Goal: Transaction & Acquisition: Book appointment/travel/reservation

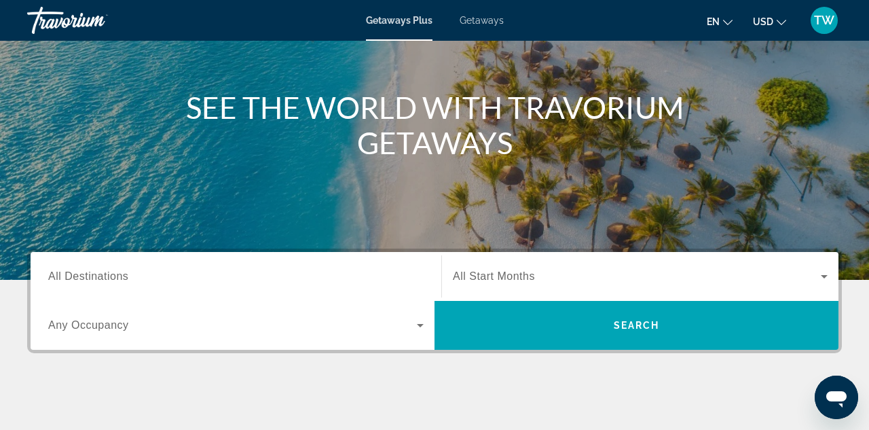
scroll to position [136, 0]
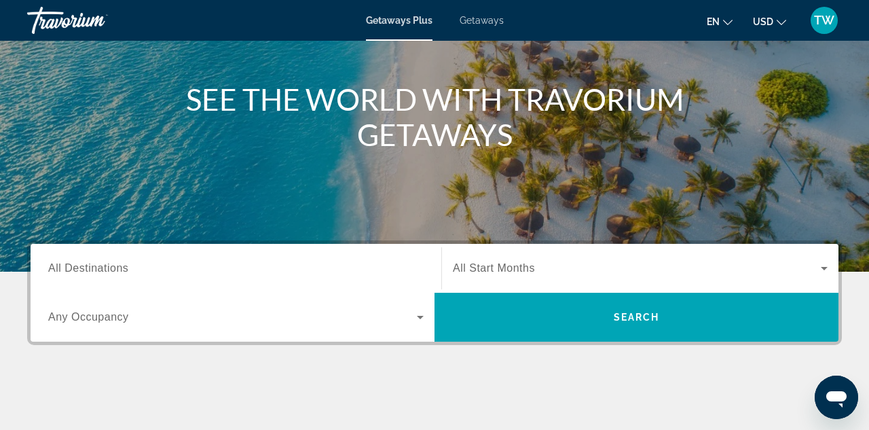
click at [106, 262] on span "All Destinations" at bounding box center [88, 268] width 80 height 12
click at [106, 262] on input "Destination All Destinations" at bounding box center [236, 269] width 376 height 16
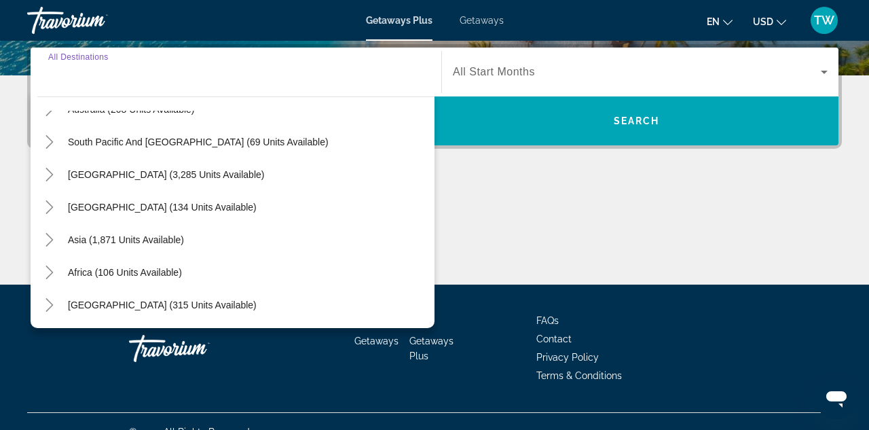
scroll to position [220, 0]
click at [52, 271] on icon "Toggle Africa (106 units available)" at bounding box center [48, 273] width 7 height 14
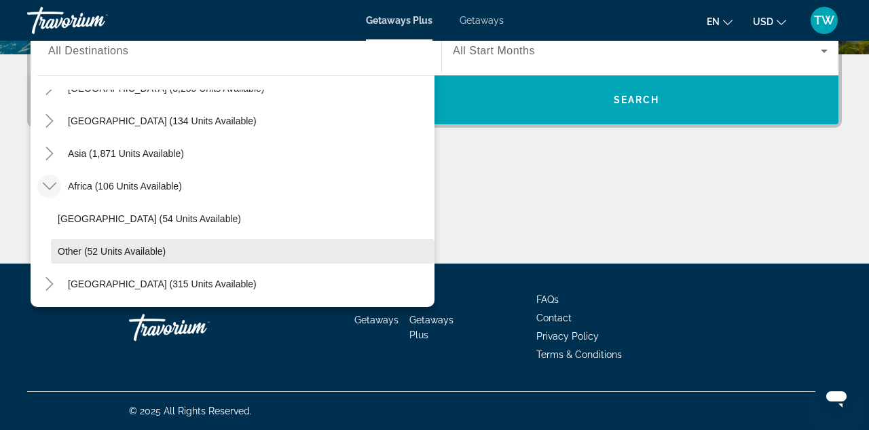
scroll to position [353, 0]
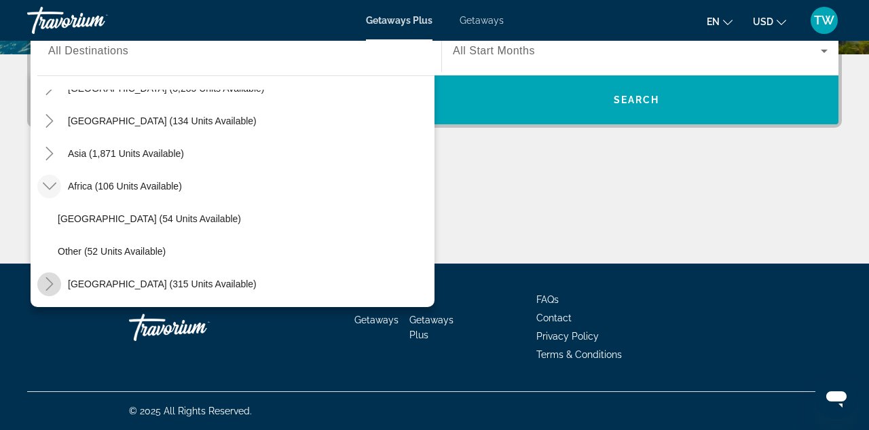
click at [52, 282] on icon "Toggle Middle East (315 units available)" at bounding box center [50, 284] width 14 height 14
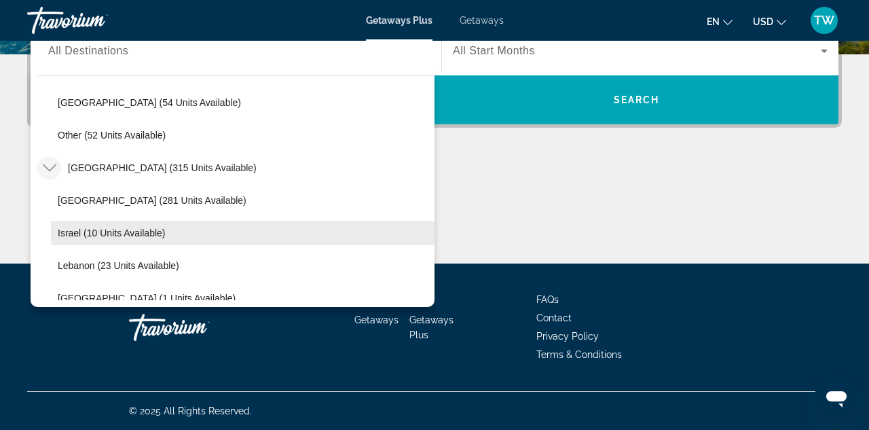
scroll to position [402, 0]
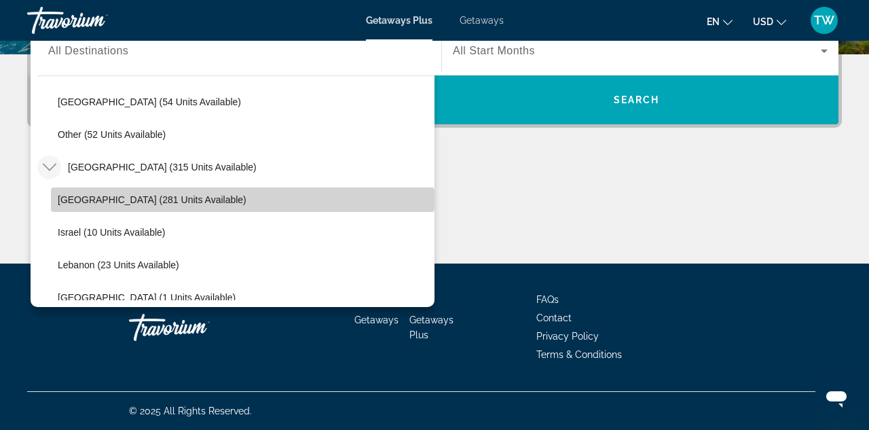
click at [155, 198] on span "Egypt (281 units available)" at bounding box center [152, 199] width 189 height 11
type input "**********"
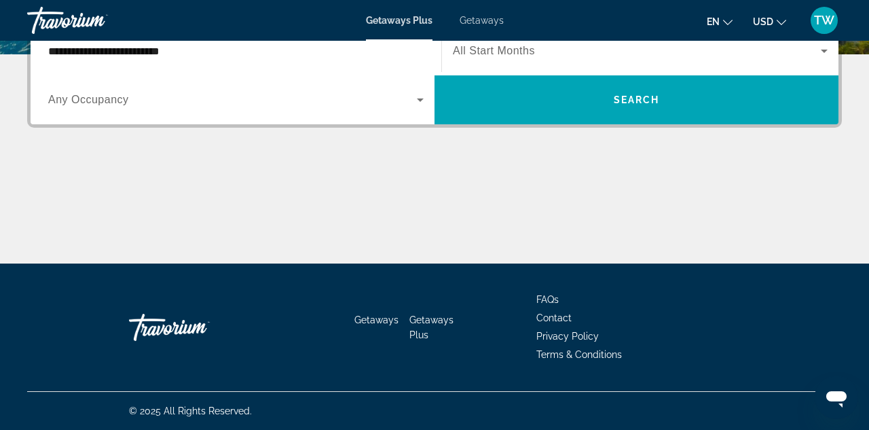
scroll to position [332, 0]
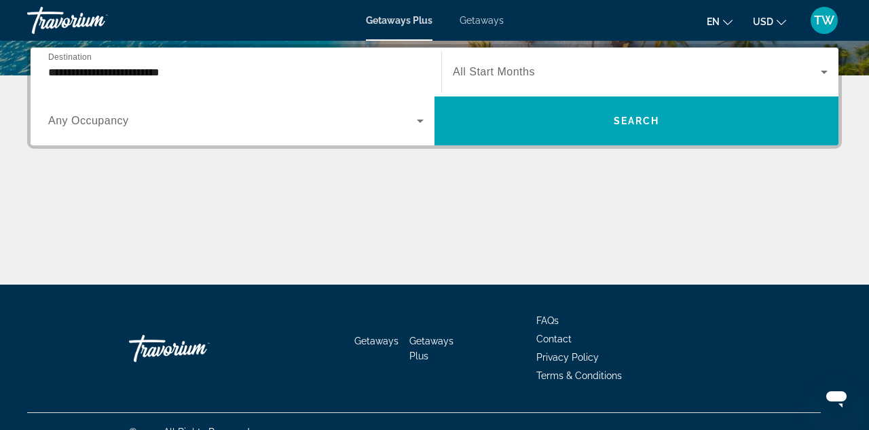
click at [471, 68] on span "All Start Months" at bounding box center [494, 72] width 82 height 12
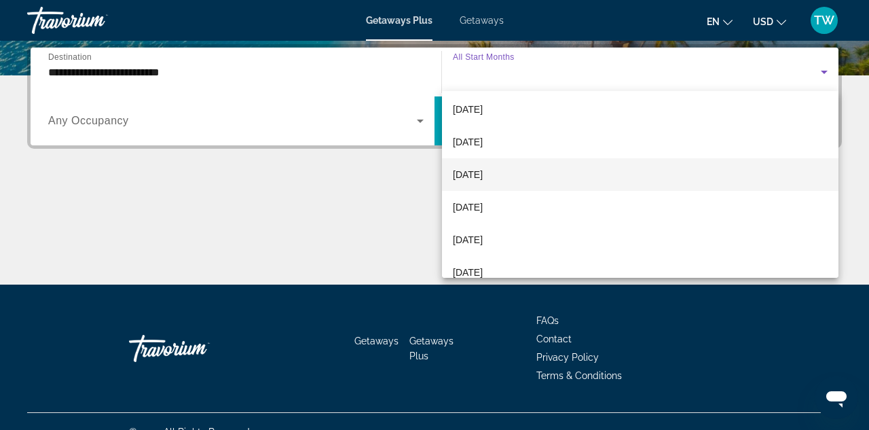
scroll to position [167, 0]
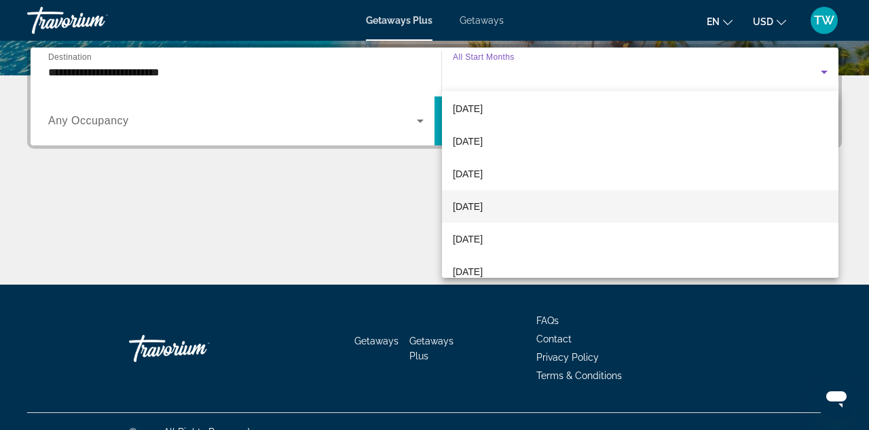
click at [483, 203] on span "April 2026" at bounding box center [468, 206] width 30 height 16
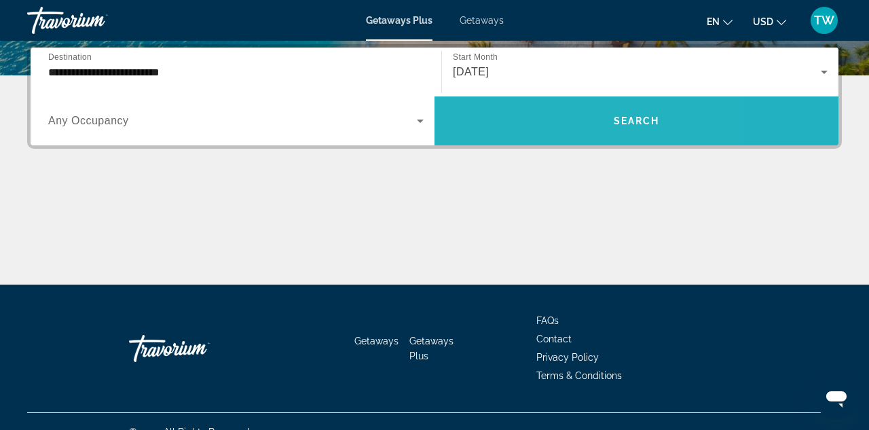
click at [532, 121] on span "Search widget" at bounding box center [637, 121] width 404 height 33
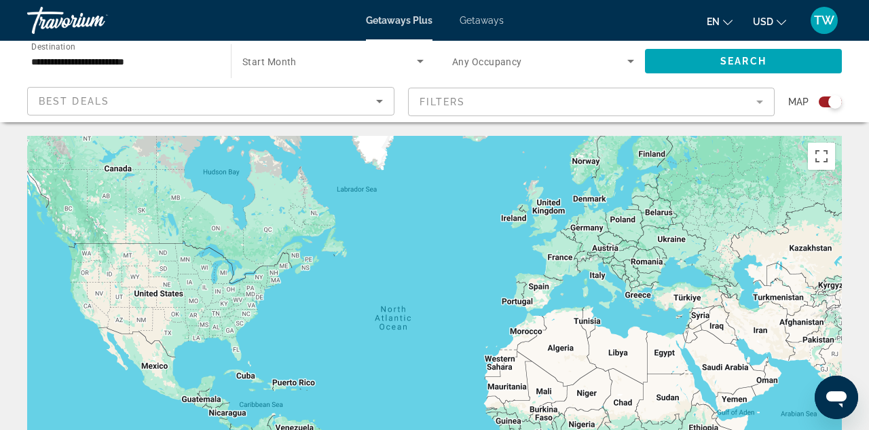
click at [494, 20] on span "Getaways" at bounding box center [482, 20] width 44 height 11
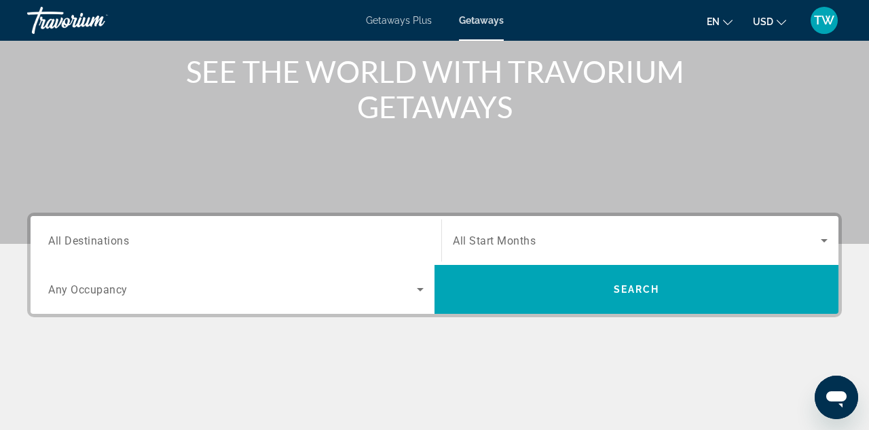
scroll to position [164, 0]
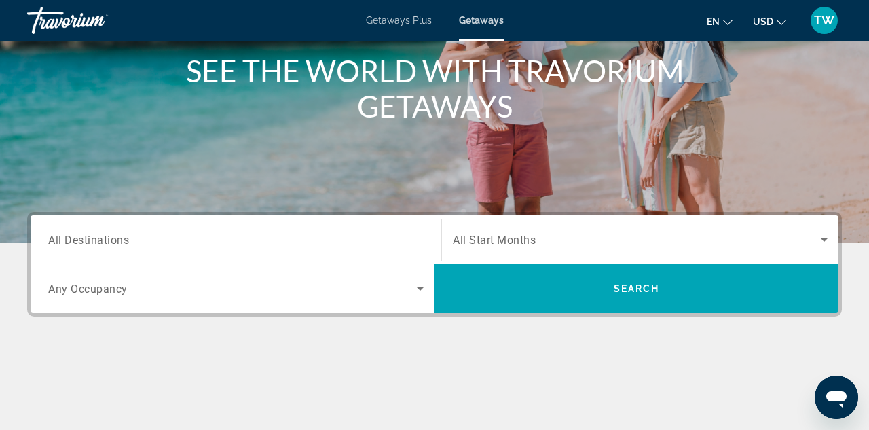
click at [128, 240] on span "All Destinations" at bounding box center [88, 239] width 81 height 13
click at [128, 240] on input "Destination All Destinations" at bounding box center [236, 240] width 376 height 16
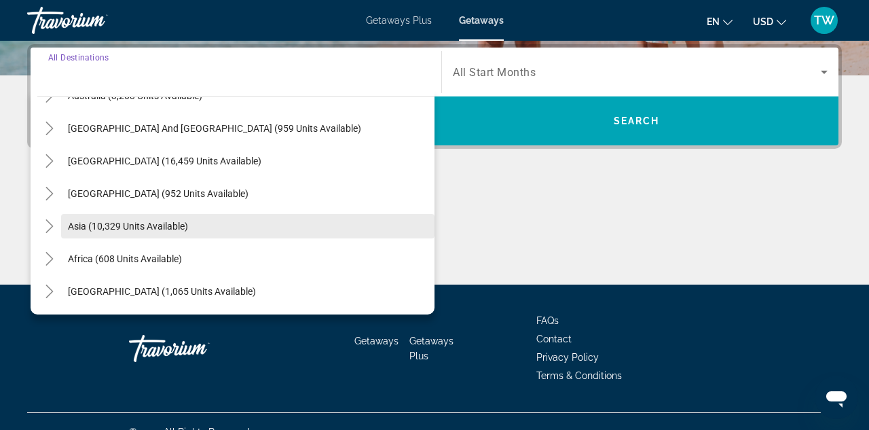
scroll to position [220, 0]
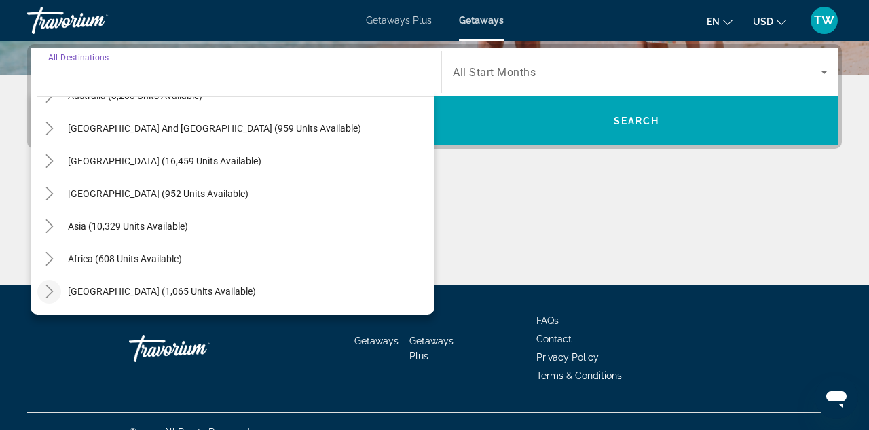
click at [50, 290] on icon "Toggle Middle East (1,065 units available)" at bounding box center [50, 292] width 14 height 14
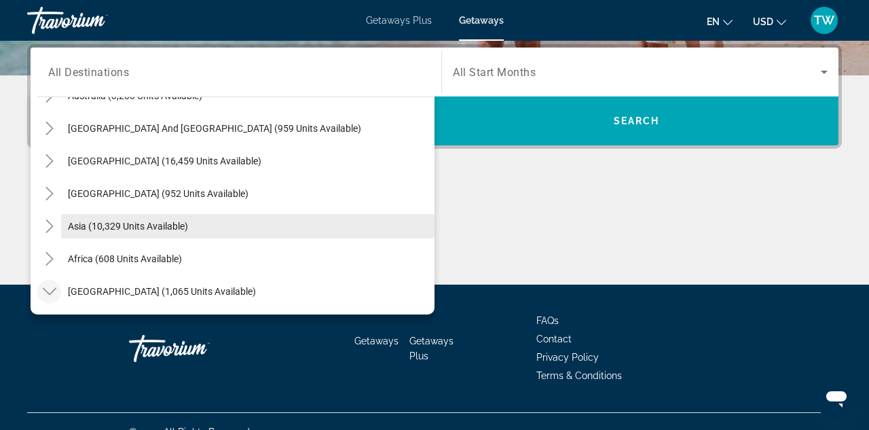
scroll to position [324, 0]
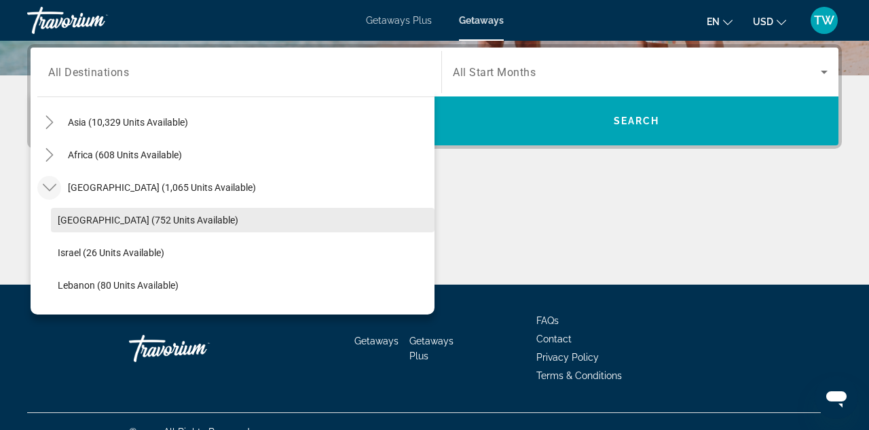
click at [165, 222] on span "Egypt (752 units available)" at bounding box center [148, 220] width 181 height 11
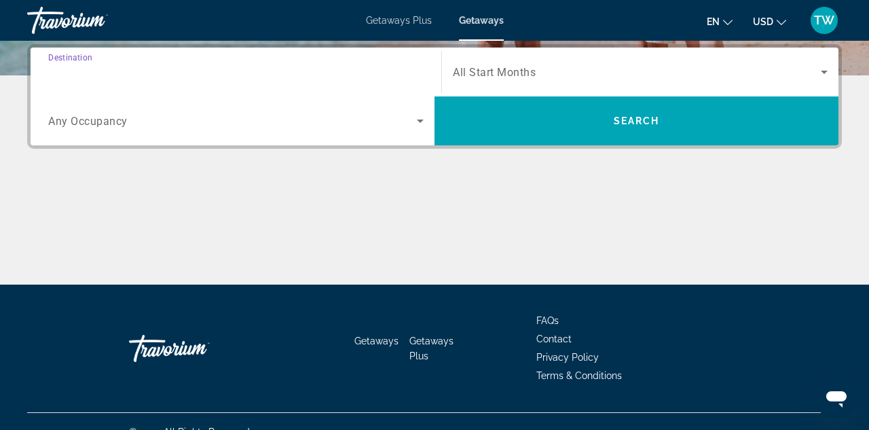
type input "**********"
click at [421, 122] on icon "Search widget" at bounding box center [420, 121] width 7 height 3
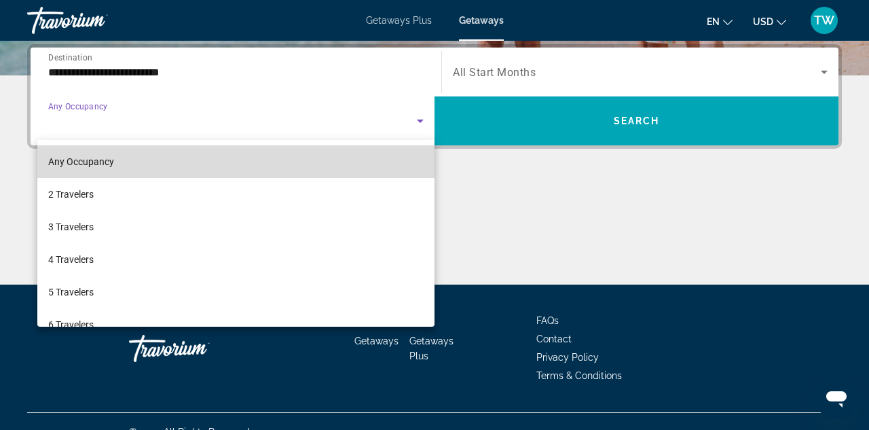
click at [395, 153] on mat-option "Any Occupancy" at bounding box center [235, 161] width 397 height 33
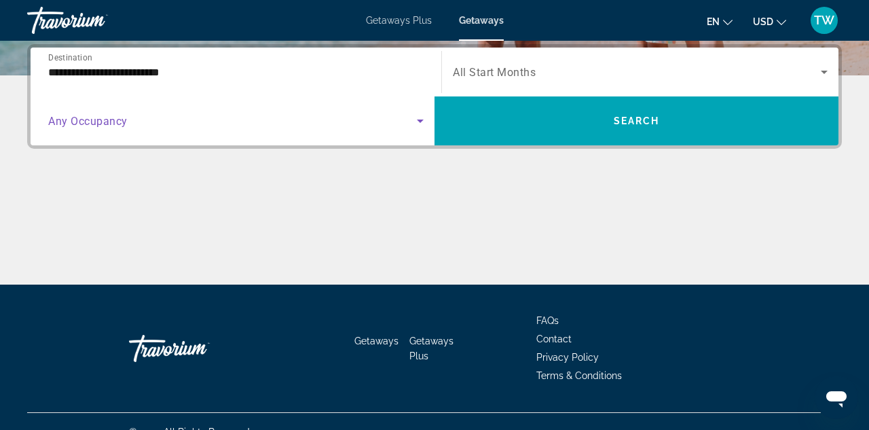
click at [557, 70] on span "Search widget" at bounding box center [637, 72] width 368 height 16
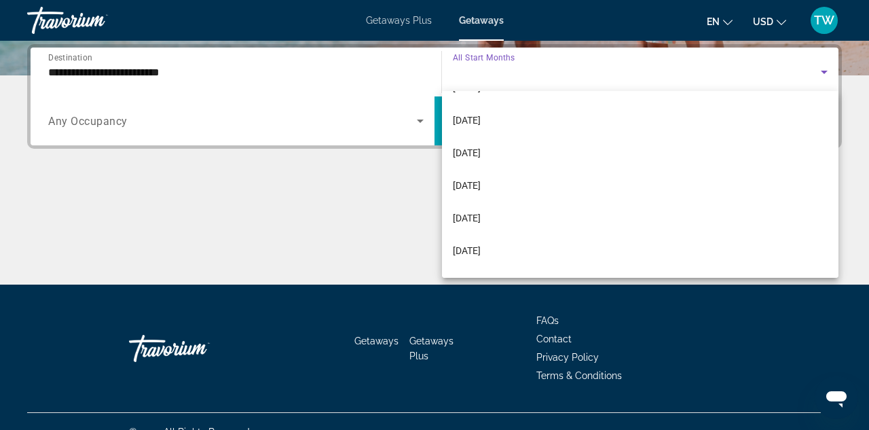
scroll to position [124, 0]
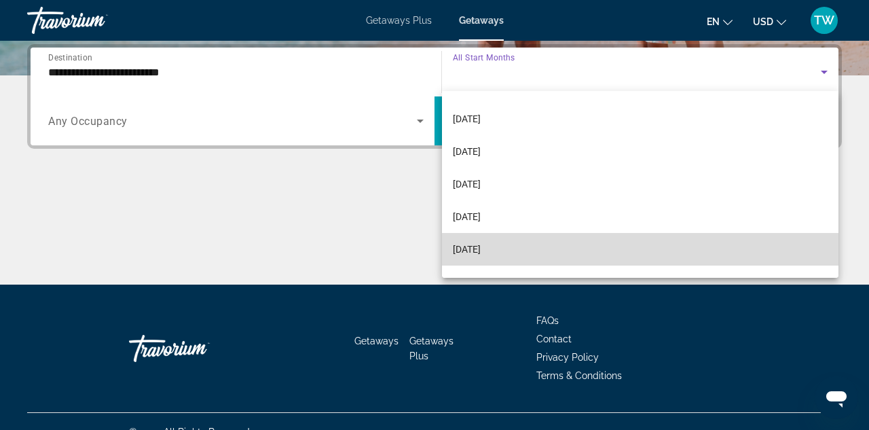
click at [481, 248] on span "April 2026" at bounding box center [467, 249] width 28 height 16
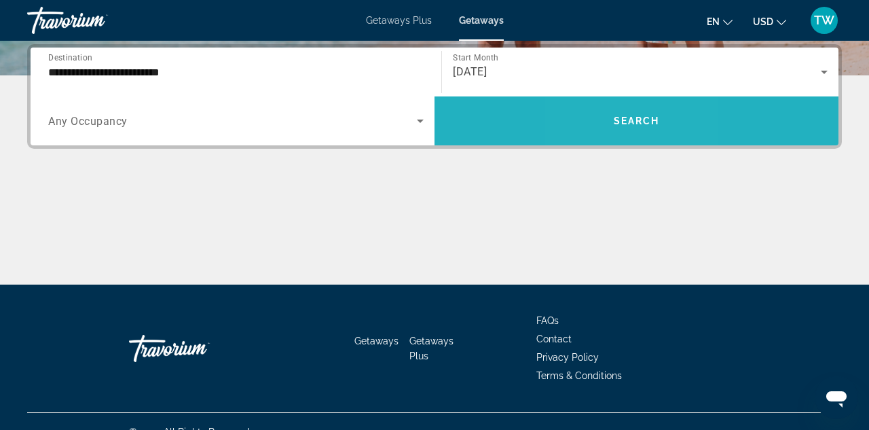
click at [606, 127] on span "Search widget" at bounding box center [637, 121] width 404 height 33
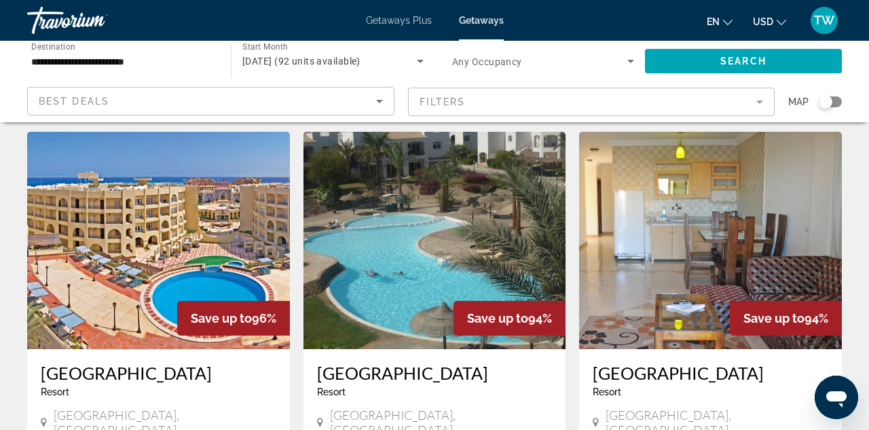
scroll to position [1011, 0]
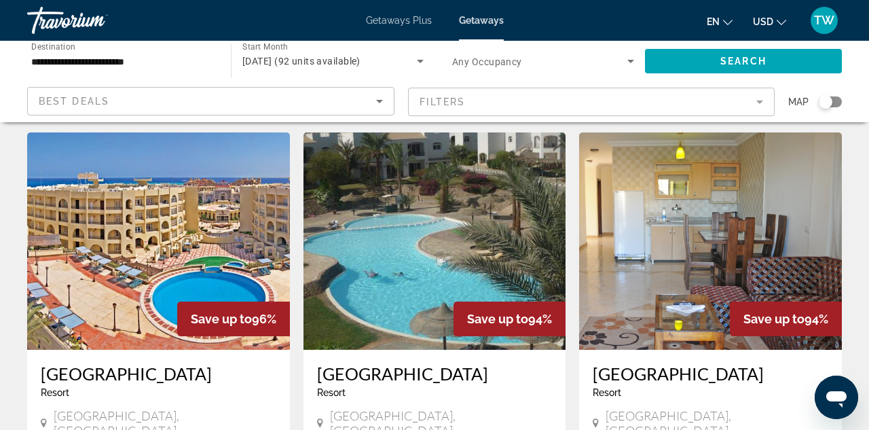
click at [173, 205] on img "Main content" at bounding box center [158, 240] width 263 height 217
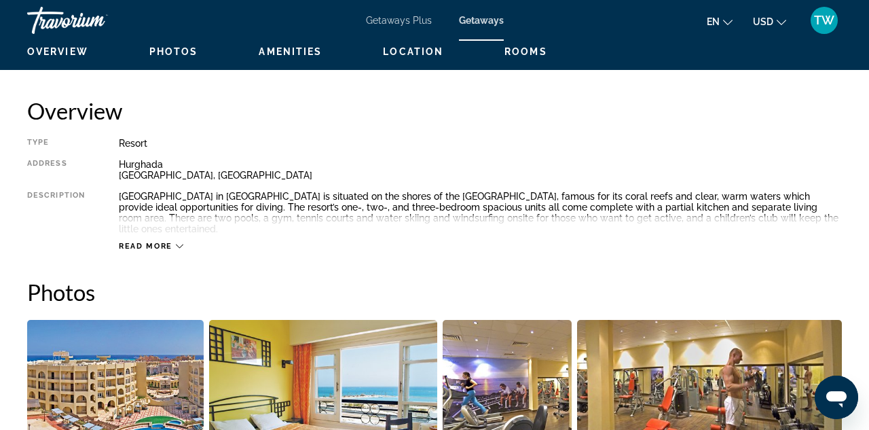
scroll to position [677, 0]
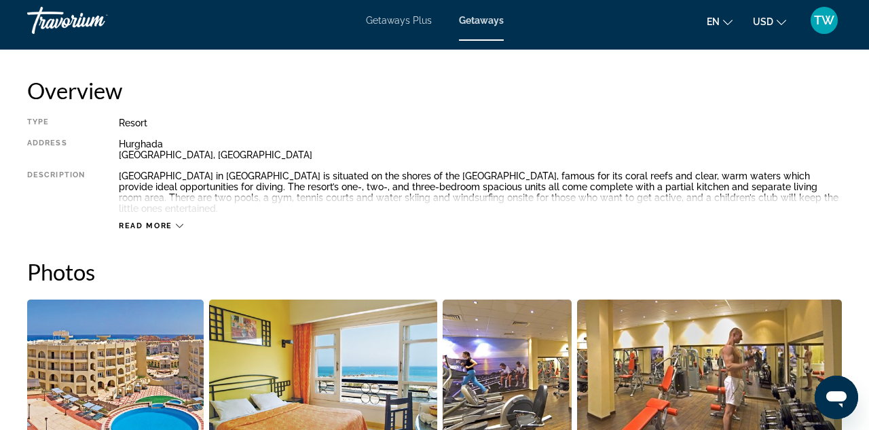
click at [162, 221] on span "Read more" at bounding box center [146, 225] width 54 height 9
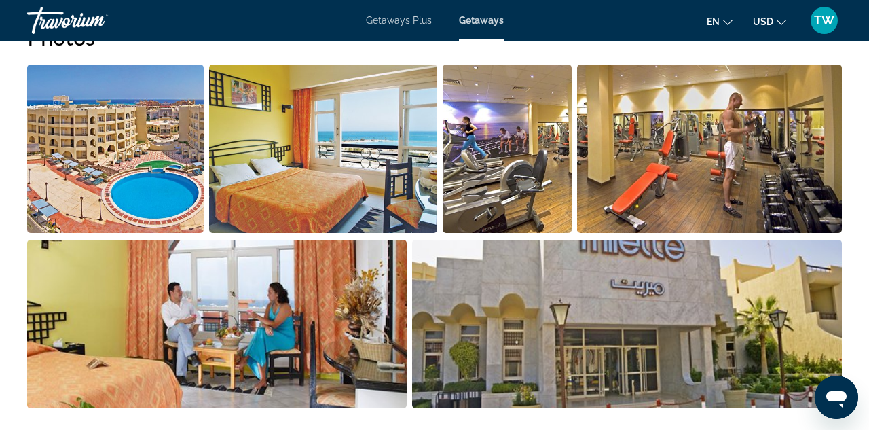
scroll to position [908, 0]
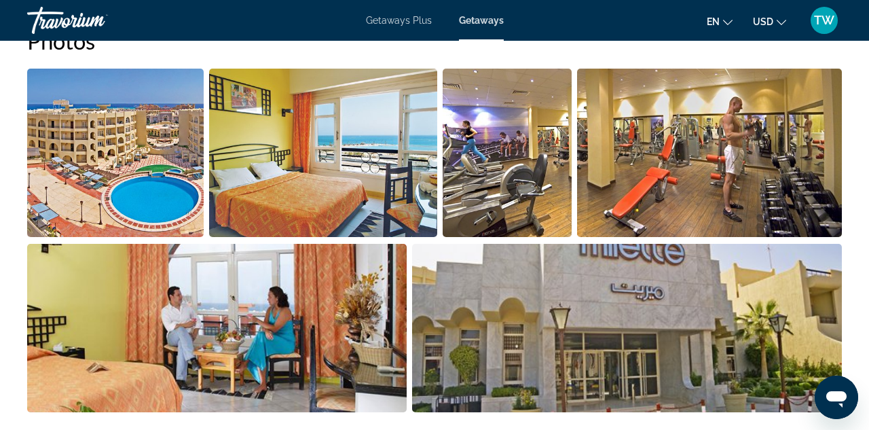
click at [324, 326] on img "Open full-screen image slider" at bounding box center [217, 328] width 380 height 168
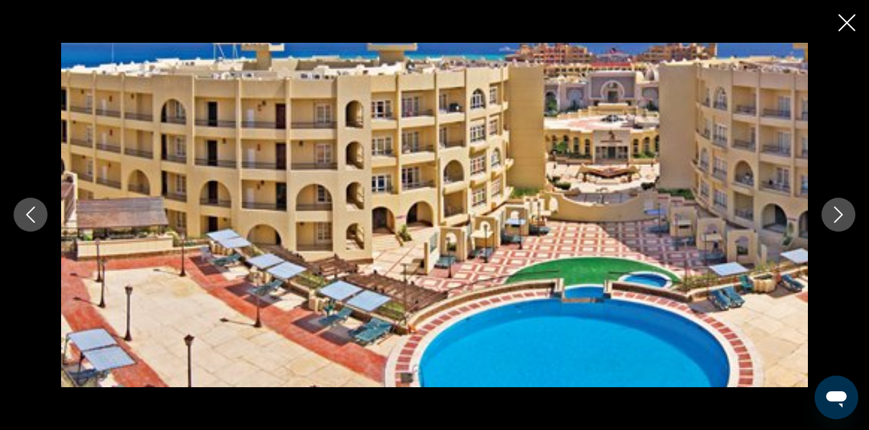
click at [837, 213] on icon "Next image" at bounding box center [839, 214] width 16 height 16
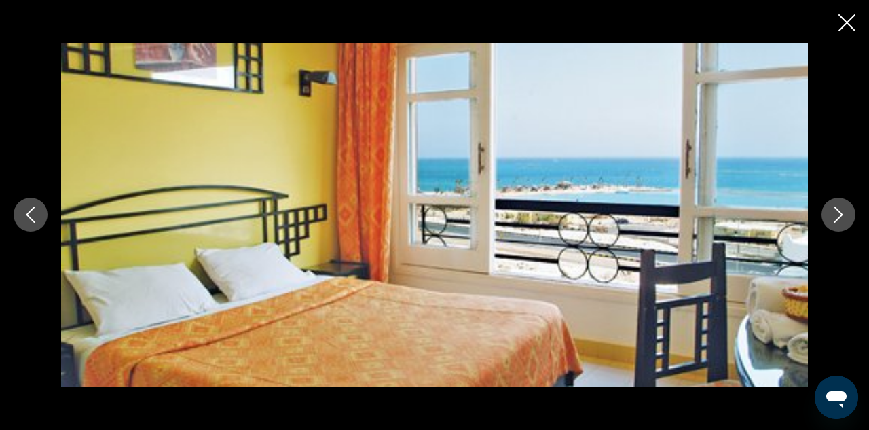
click at [837, 213] on icon "Next image" at bounding box center [839, 214] width 16 height 16
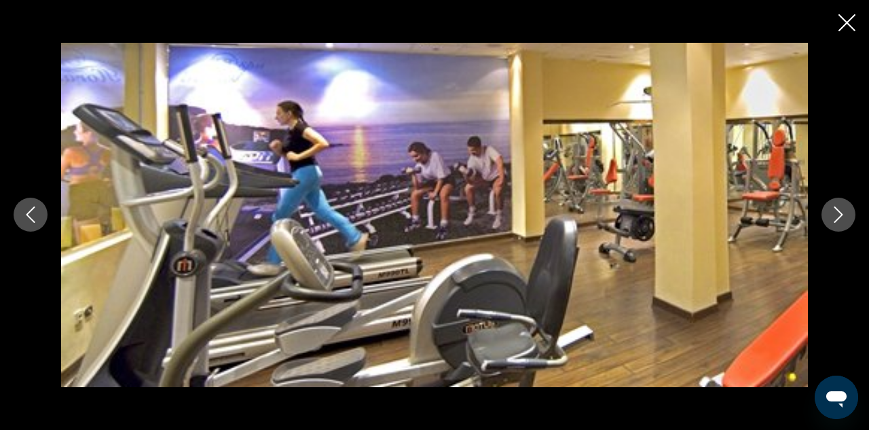
click at [837, 213] on icon "Next image" at bounding box center [839, 214] width 16 height 16
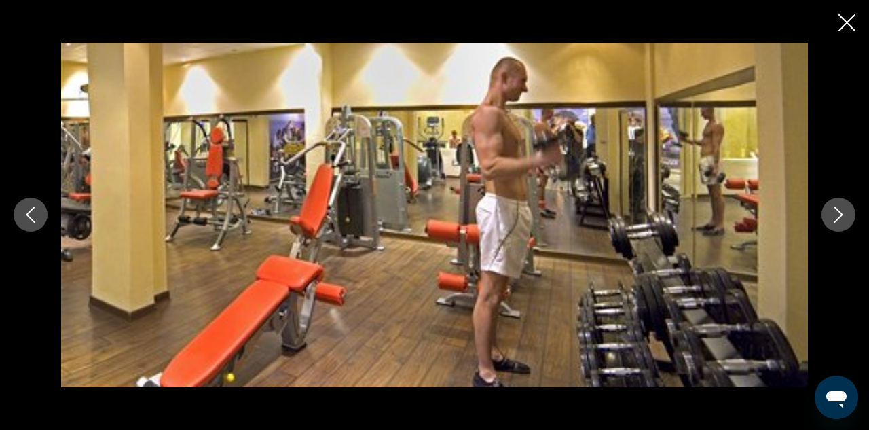
click at [839, 214] on icon "Next image" at bounding box center [839, 214] width 16 height 16
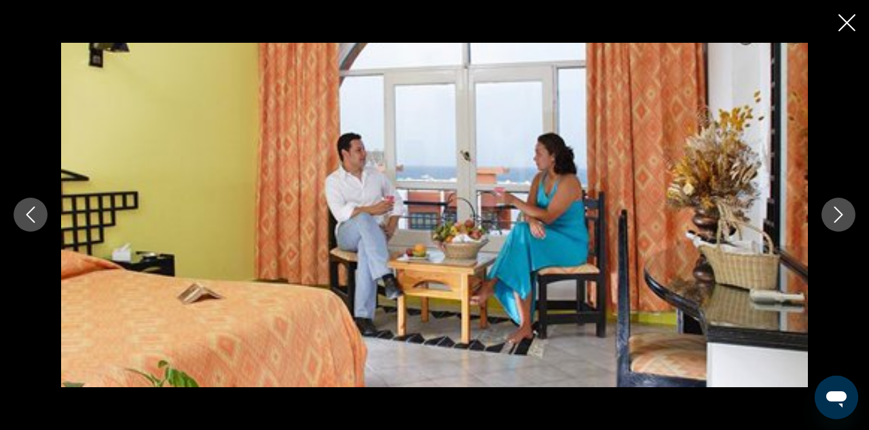
click at [839, 214] on icon "Next image" at bounding box center [839, 214] width 16 height 16
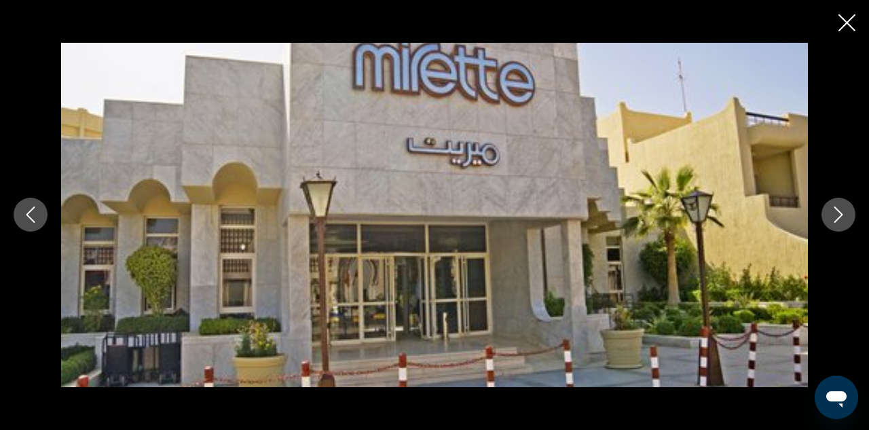
click at [839, 214] on icon "Next image" at bounding box center [839, 214] width 16 height 16
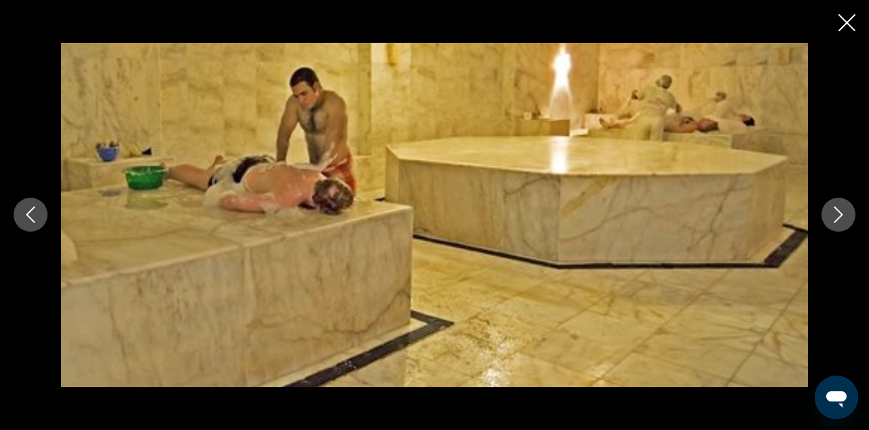
click at [840, 214] on icon "Next image" at bounding box center [839, 214] width 16 height 16
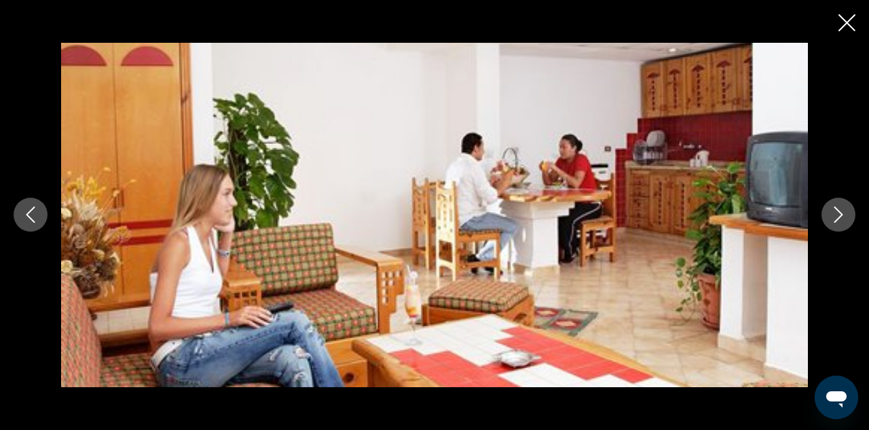
click at [840, 214] on icon "Next image" at bounding box center [839, 214] width 16 height 16
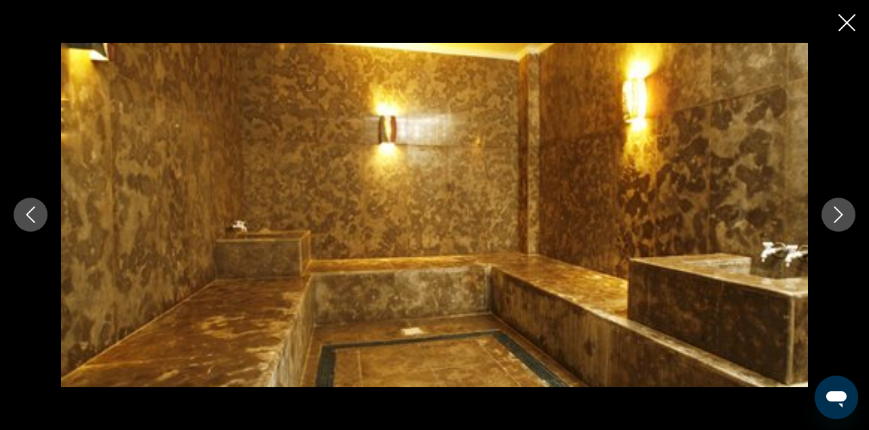
click at [840, 215] on icon "Next image" at bounding box center [839, 214] width 16 height 16
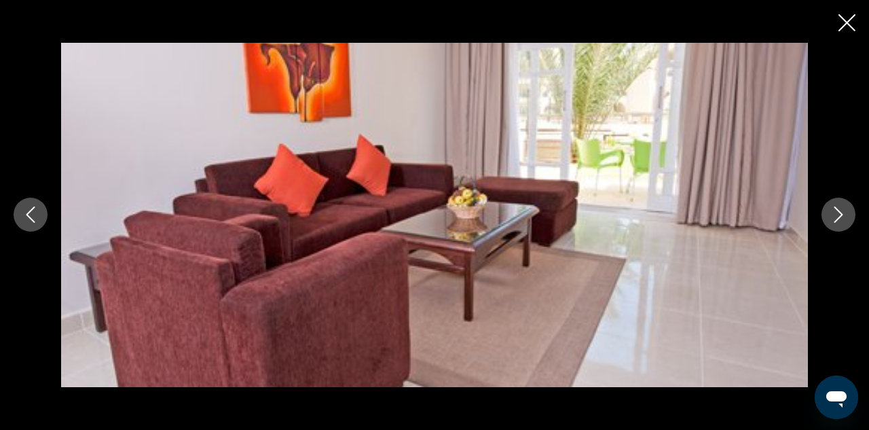
click at [839, 210] on icon "Next image" at bounding box center [839, 214] width 16 height 16
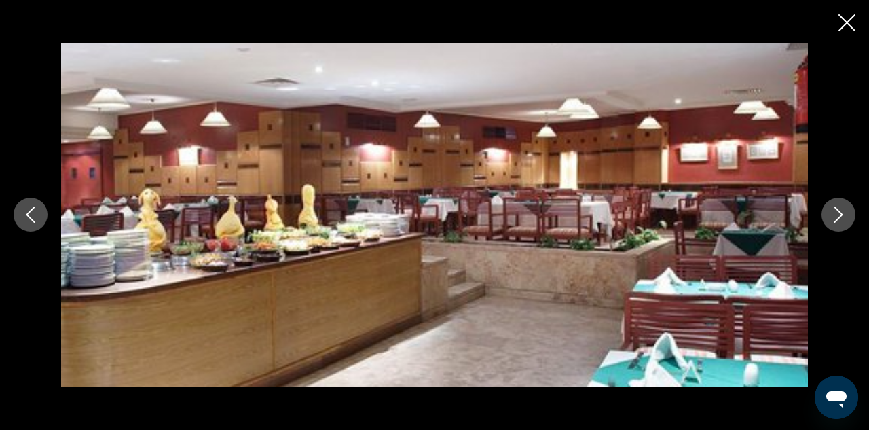
click at [839, 210] on icon "Next image" at bounding box center [839, 214] width 16 height 16
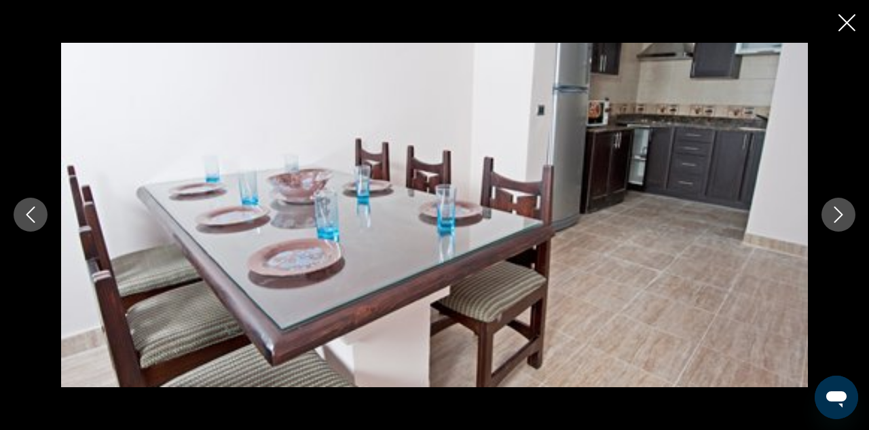
click at [840, 210] on icon "Next image" at bounding box center [839, 214] width 16 height 16
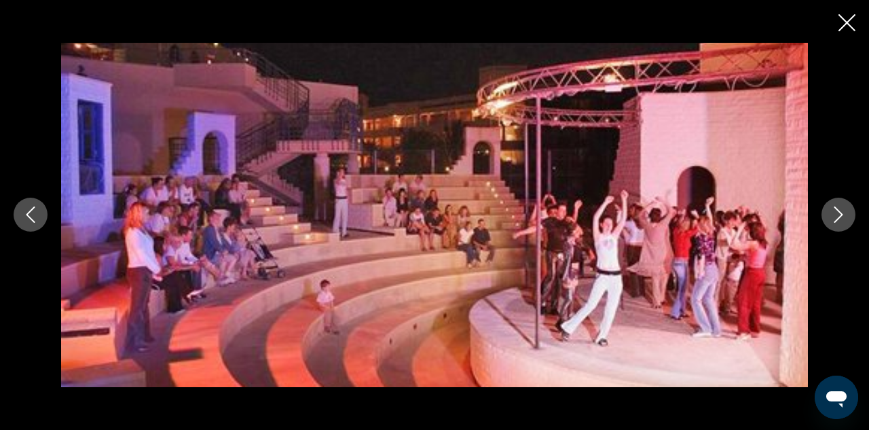
click at [841, 211] on icon "Next image" at bounding box center [839, 214] width 16 height 16
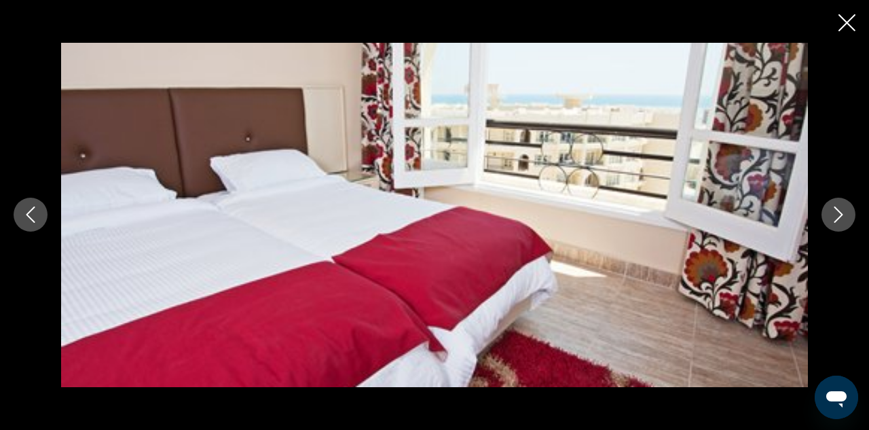
click at [841, 211] on icon "Next image" at bounding box center [839, 214] width 16 height 16
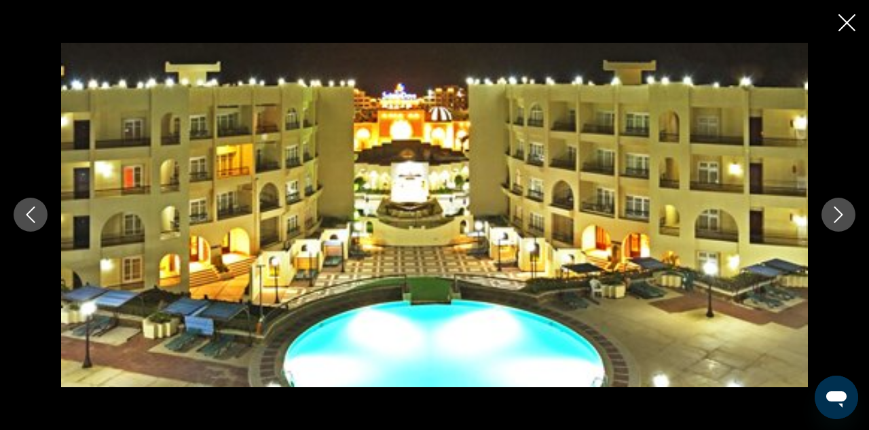
click at [841, 211] on icon "Next image" at bounding box center [839, 214] width 16 height 16
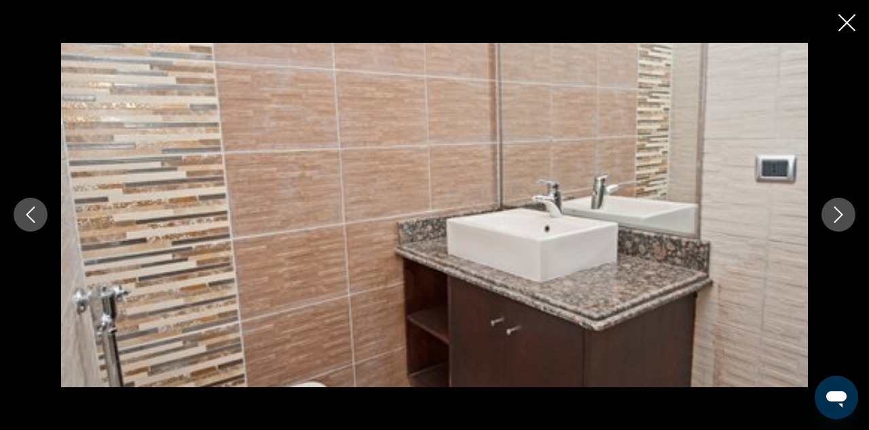
click at [842, 212] on icon "Next image" at bounding box center [839, 214] width 16 height 16
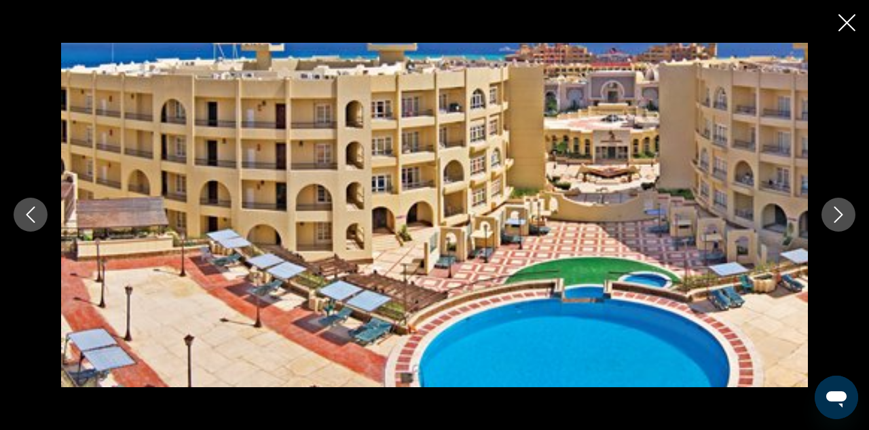
click at [842, 213] on icon "Next image" at bounding box center [839, 214] width 16 height 16
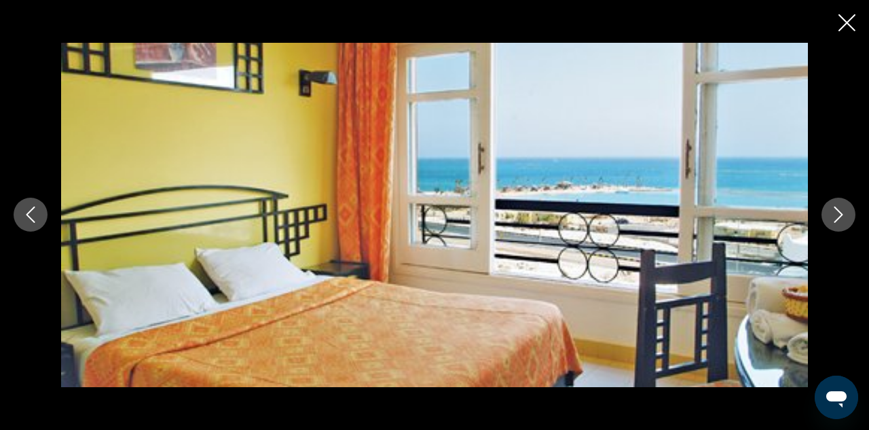
click at [843, 26] on icon "Close slideshow" at bounding box center [847, 22] width 17 height 17
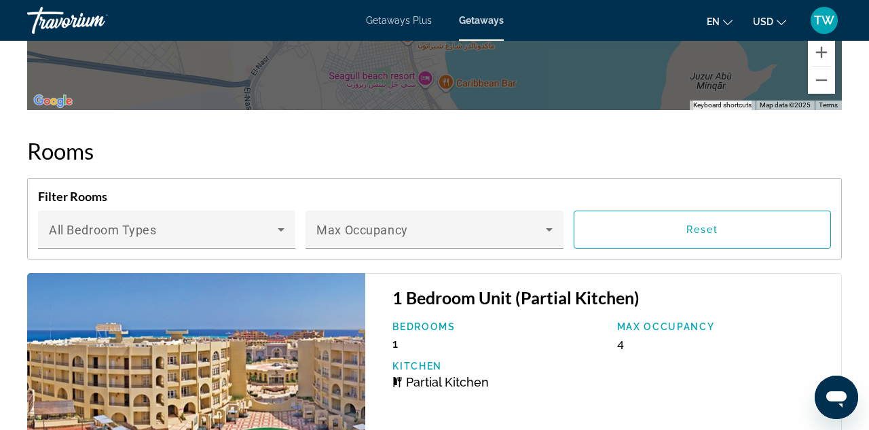
scroll to position [2325, 0]
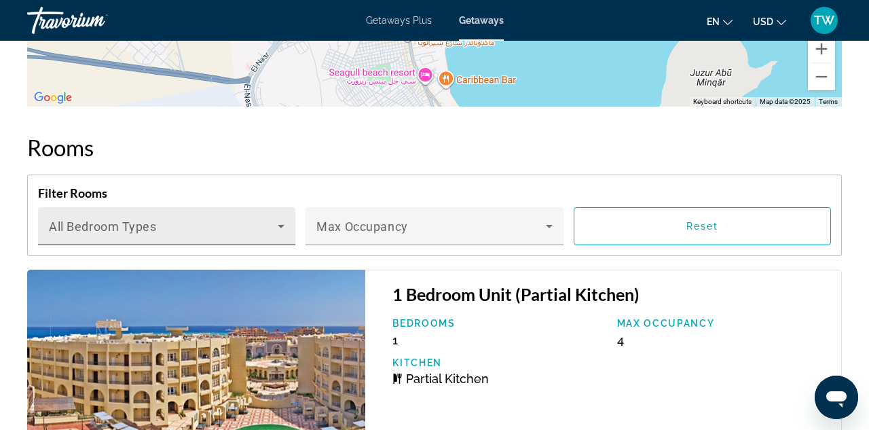
click at [281, 218] on icon "Main content" at bounding box center [281, 226] width 16 height 16
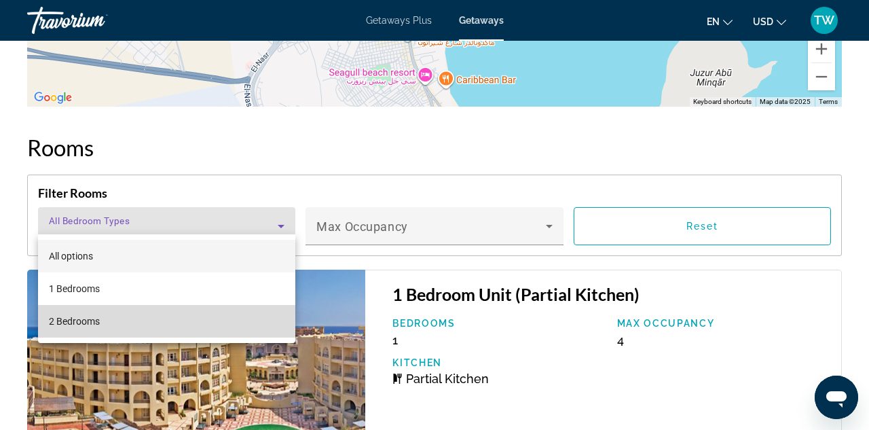
click at [120, 325] on mat-option "2 Bedrooms" at bounding box center [166, 321] width 257 height 33
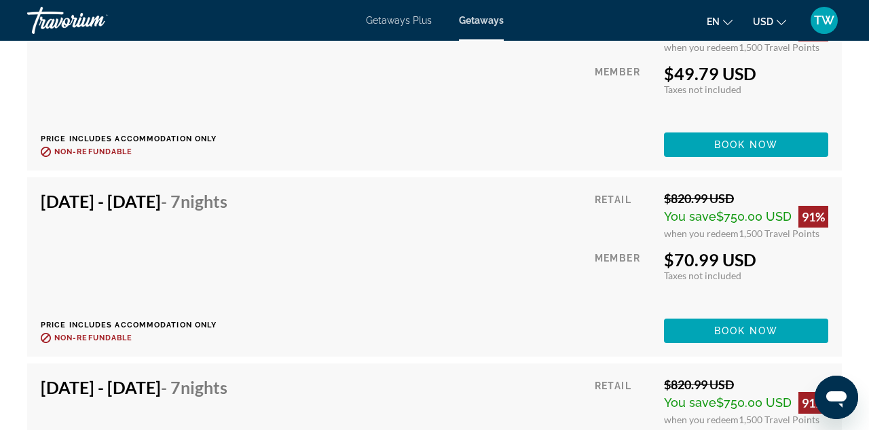
scroll to position [2714, 0]
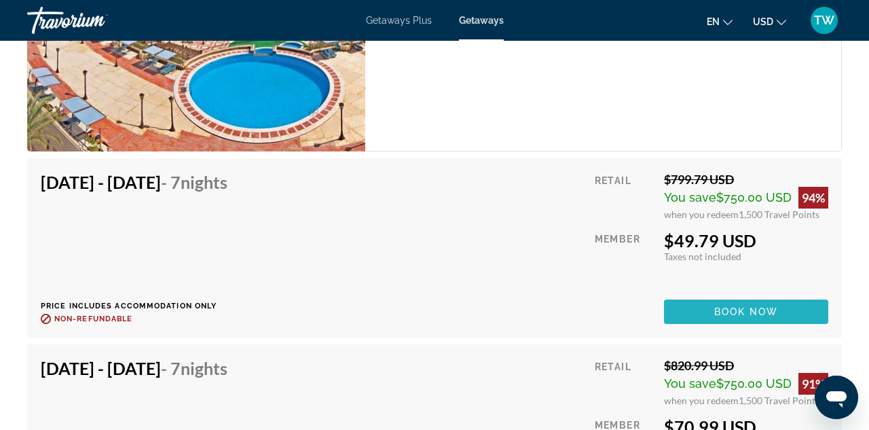
click at [752, 306] on span "Book now" at bounding box center [746, 311] width 65 height 11
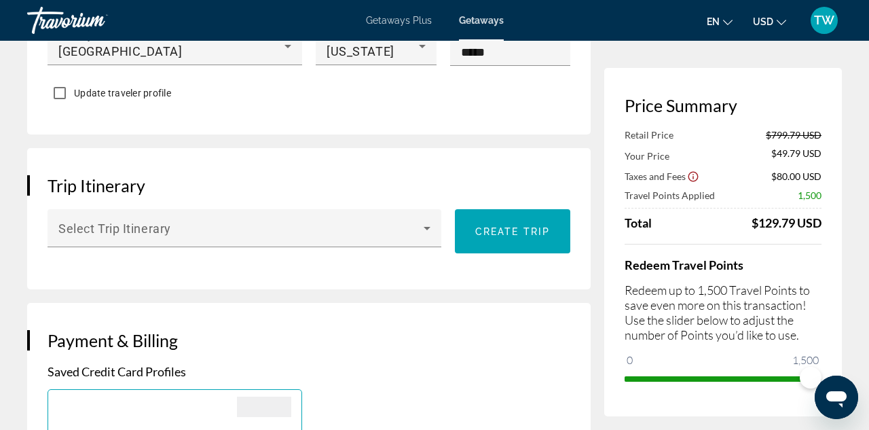
scroll to position [691, 0]
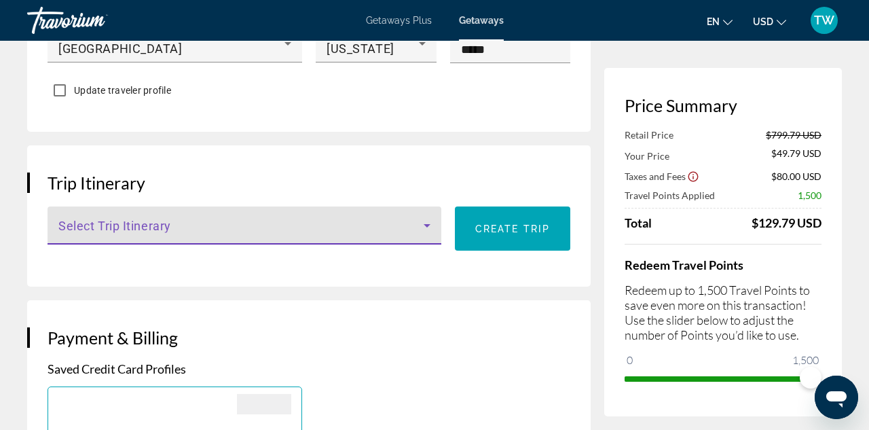
click at [426, 227] on icon "Main content" at bounding box center [427, 225] width 7 height 3
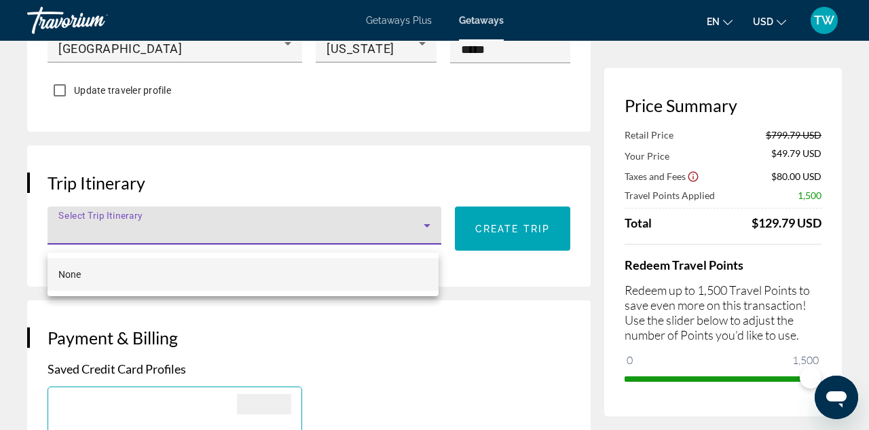
click at [494, 299] on div at bounding box center [434, 215] width 869 height 430
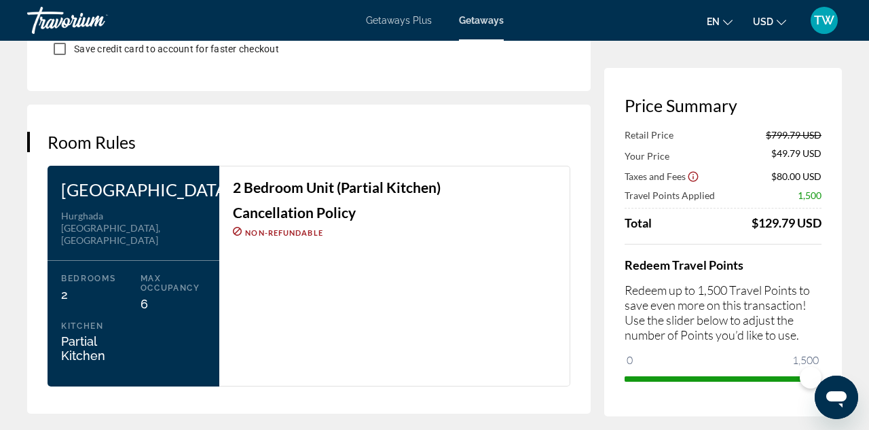
scroll to position [1623, 0]
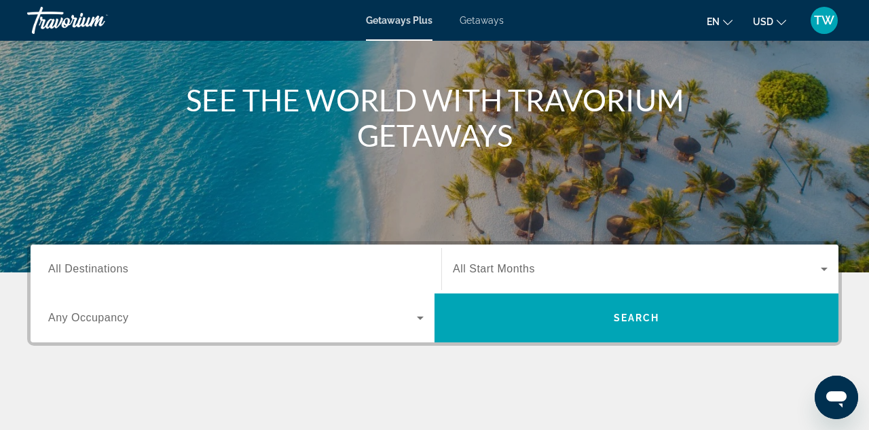
scroll to position [136, 0]
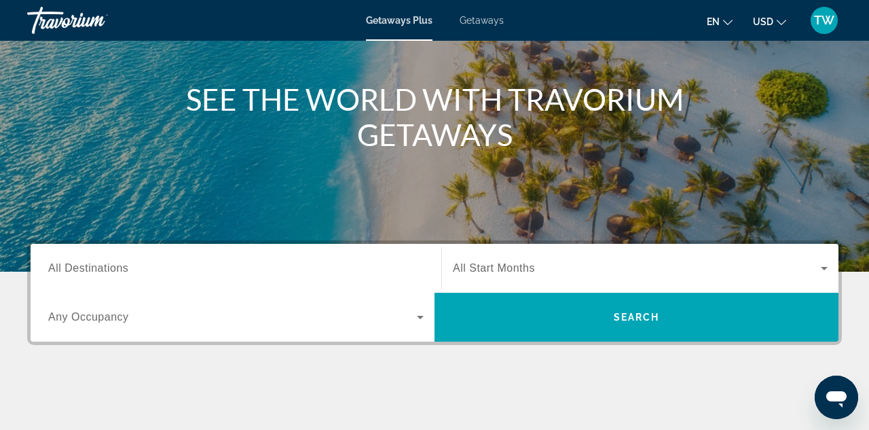
click at [92, 269] on span "All Destinations" at bounding box center [88, 268] width 80 height 12
click at [92, 269] on input "Destination All Destinations" at bounding box center [236, 269] width 376 height 16
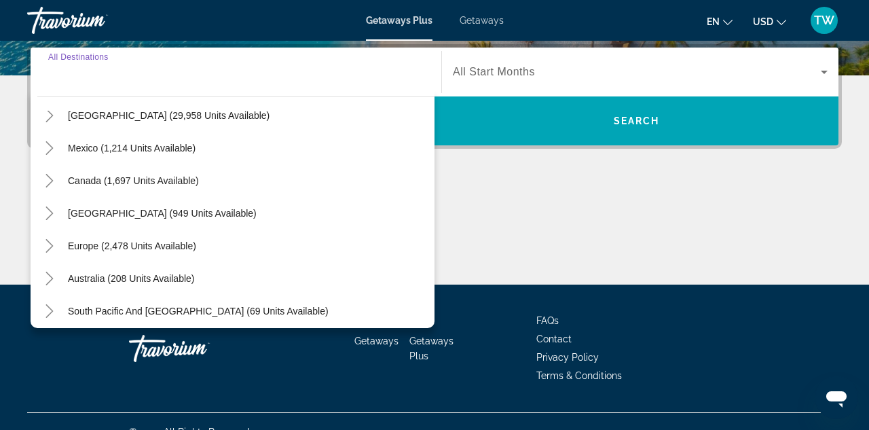
scroll to position [52, 0]
click at [49, 146] on icon "Toggle Mexico (1,214 units available)" at bounding box center [50, 147] width 14 height 14
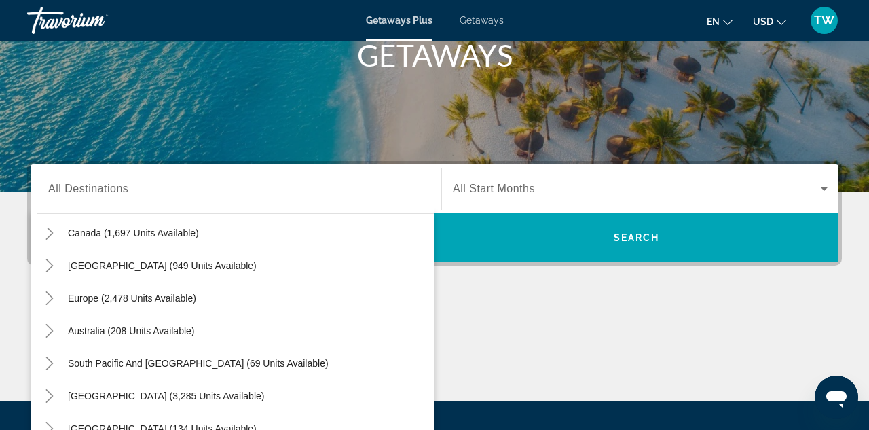
scroll to position [215, 0]
click at [194, 185] on input "Destination All Destinations" at bounding box center [236, 189] width 376 height 16
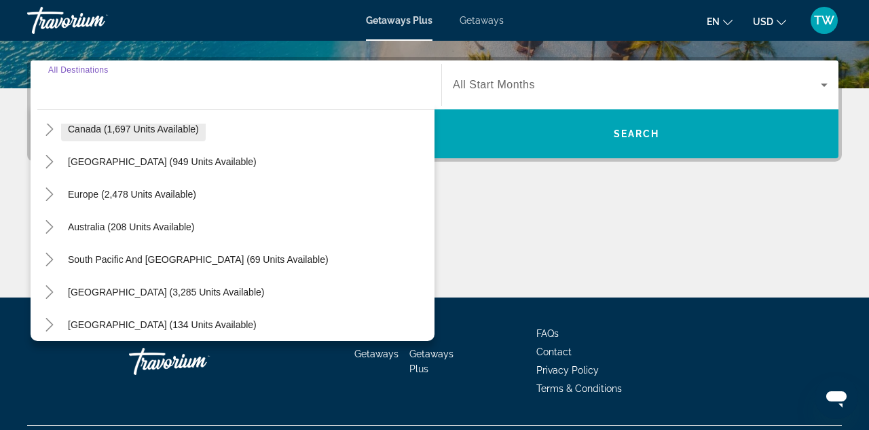
scroll to position [332, 0]
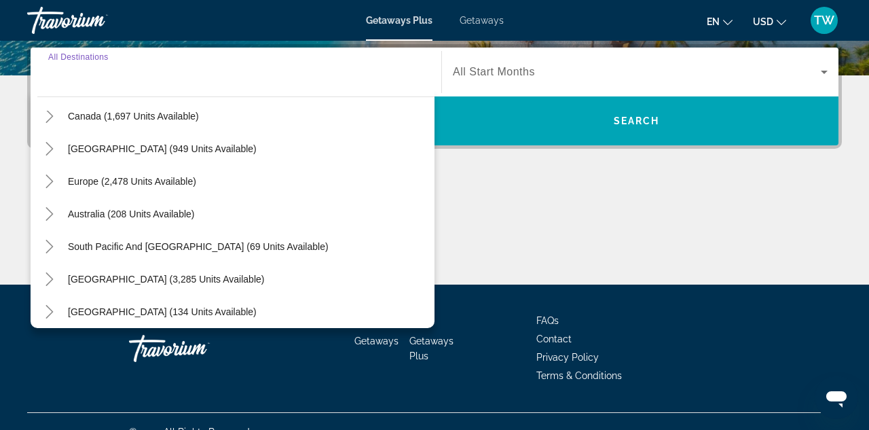
click at [200, 74] on input "Destination All Destinations" at bounding box center [236, 73] width 376 height 16
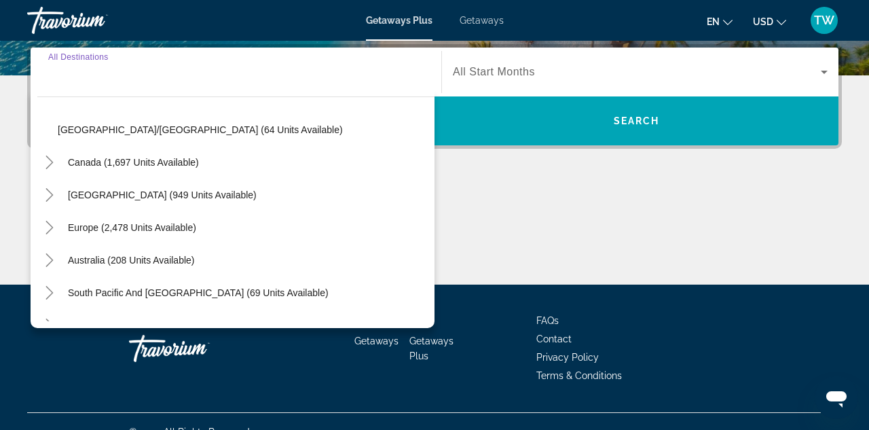
scroll to position [400, 0]
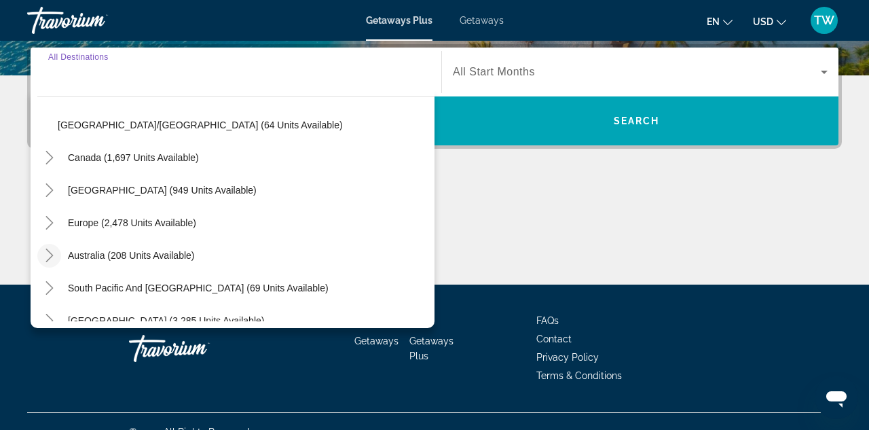
click at [48, 256] on icon "Toggle Australia (208 units available)" at bounding box center [50, 256] width 14 height 14
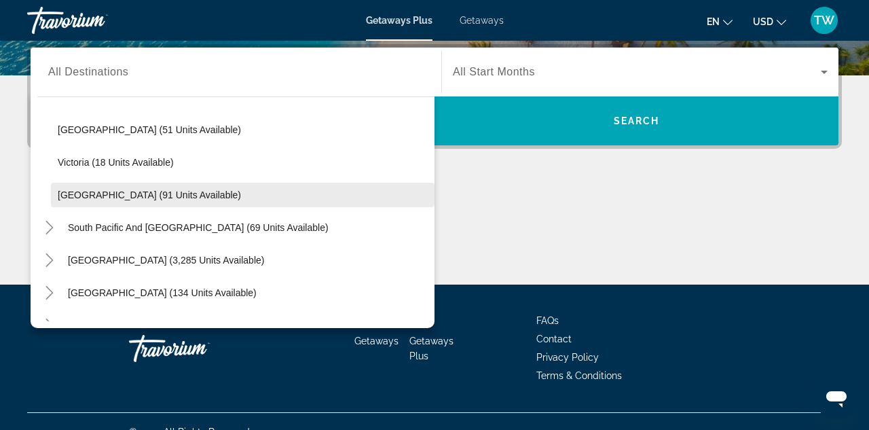
scroll to position [624, 0]
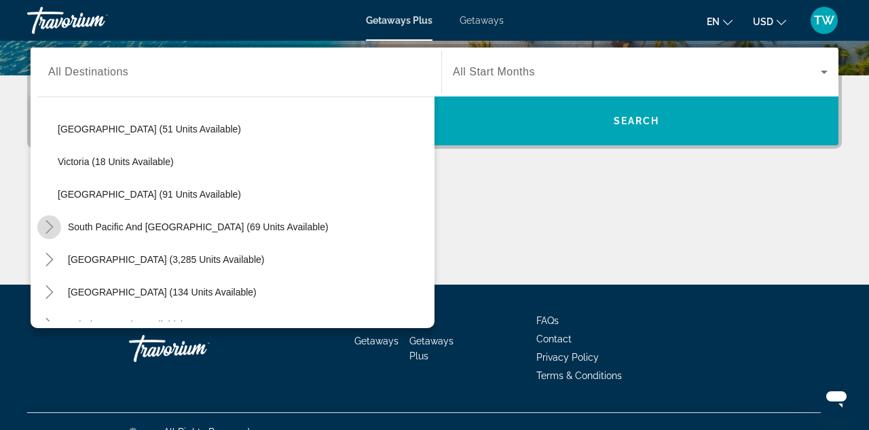
click at [50, 227] on icon "Toggle South Pacific and Oceania (69 units available)" at bounding box center [50, 227] width 14 height 14
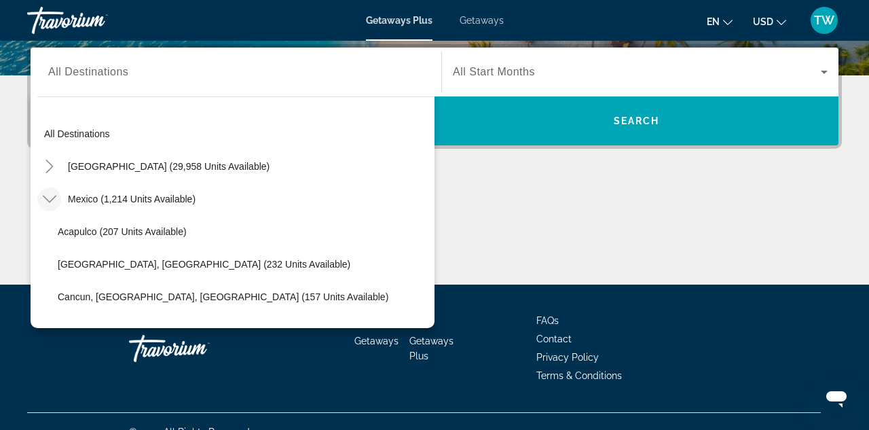
scroll to position [0, 0]
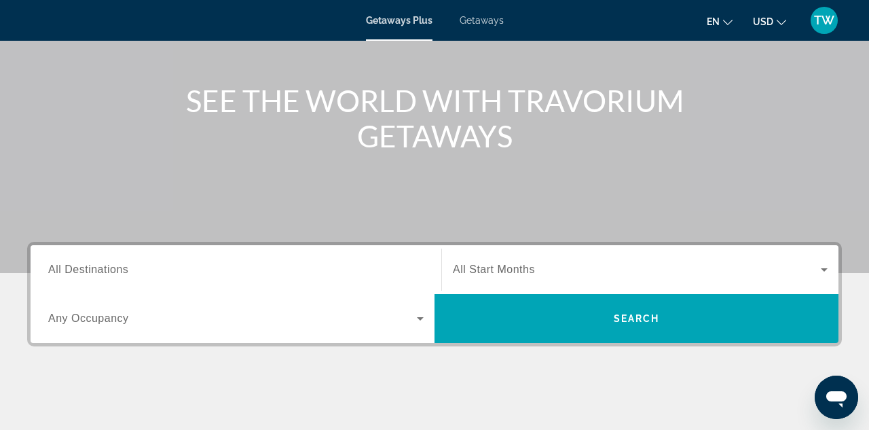
scroll to position [136, 0]
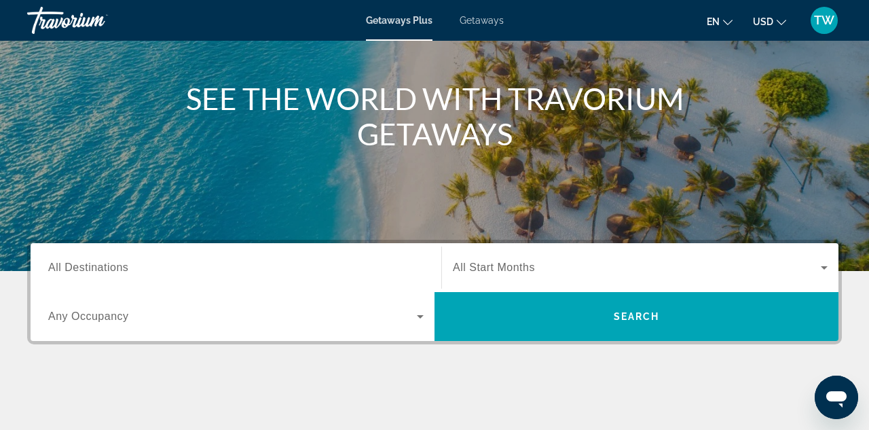
click at [124, 268] on span "All Destinations" at bounding box center [88, 267] width 80 height 12
click at [124, 268] on input "Destination All Destinations" at bounding box center [236, 268] width 376 height 16
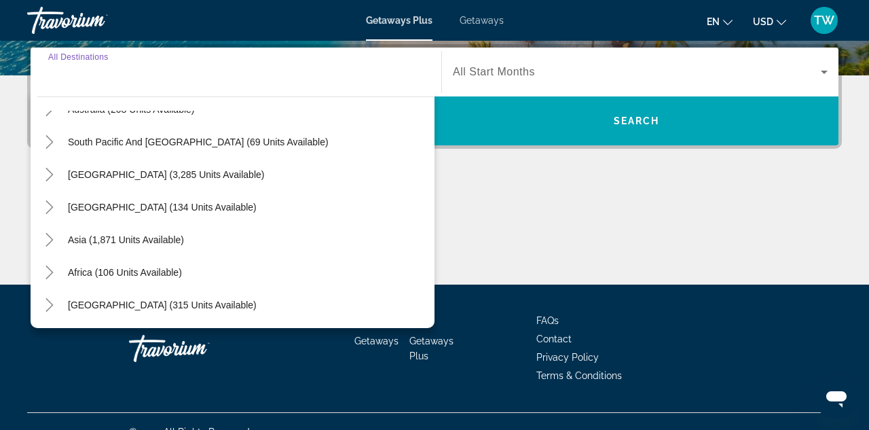
scroll to position [220, 0]
click at [50, 236] on icon "Toggle Asia (1,871 units available)" at bounding box center [50, 240] width 14 height 14
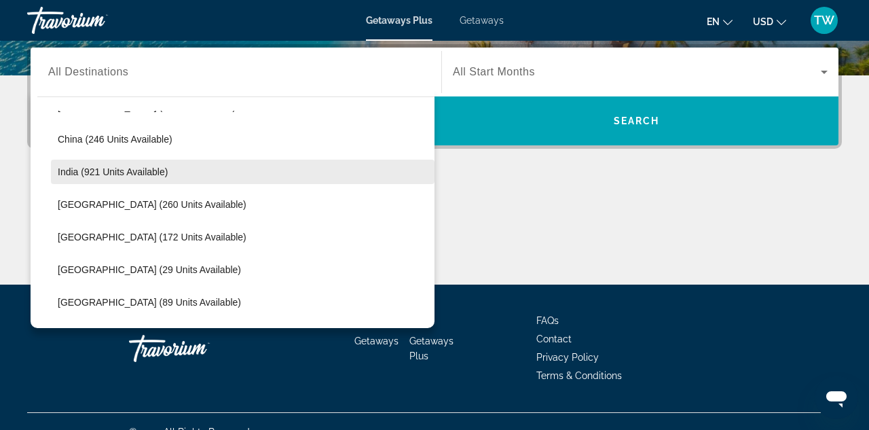
scroll to position [420, 0]
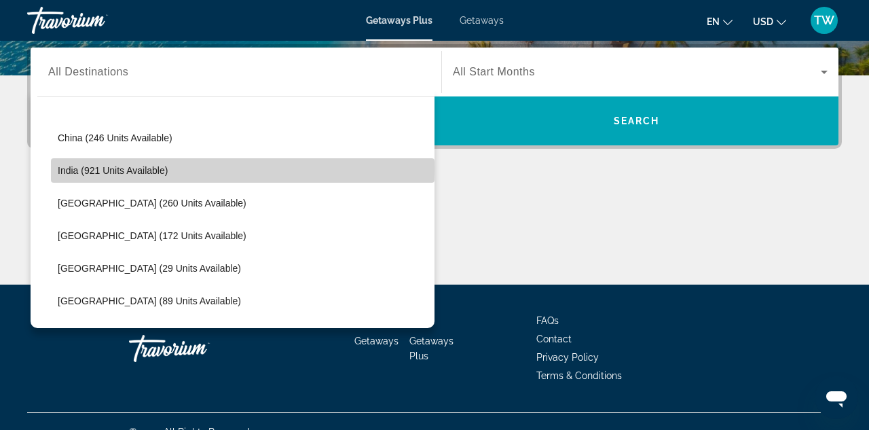
click at [71, 170] on span "India (921 units available)" at bounding box center [113, 170] width 110 height 11
type input "**********"
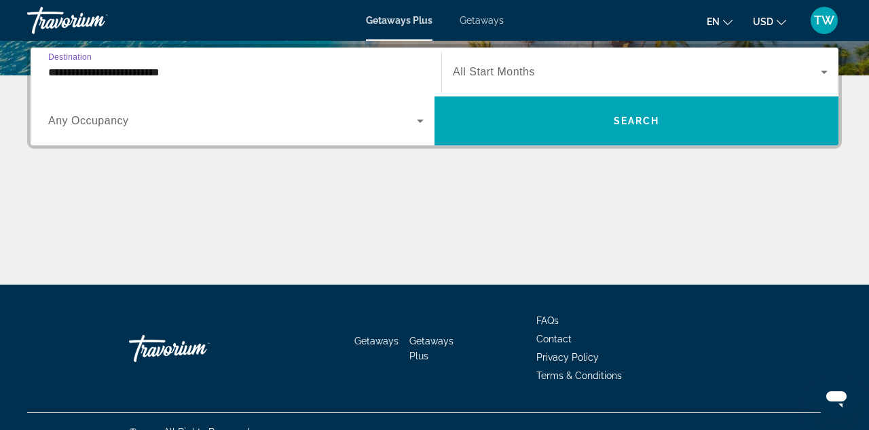
click at [512, 73] on span "All Start Months" at bounding box center [494, 72] width 82 height 12
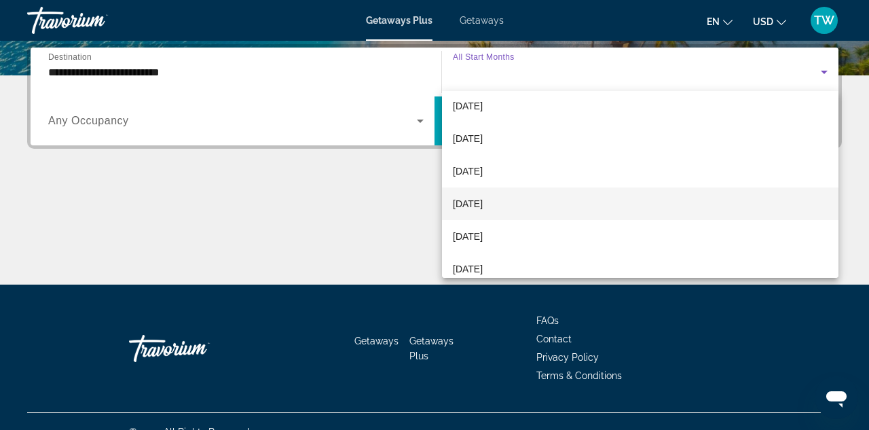
scroll to position [55, 0]
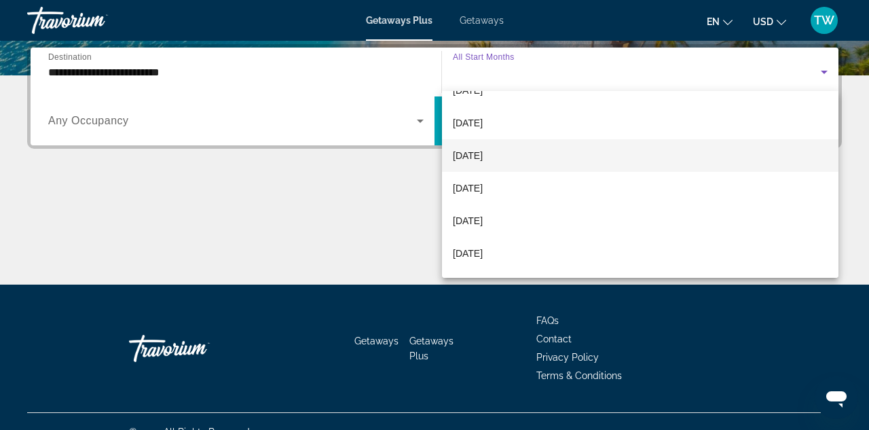
click at [483, 154] on span "[DATE]" at bounding box center [468, 155] width 30 height 16
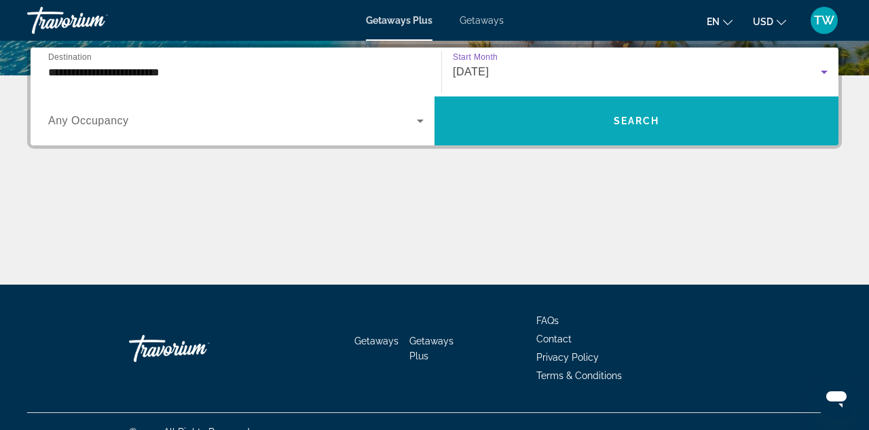
click at [577, 126] on span "Search widget" at bounding box center [637, 121] width 404 height 33
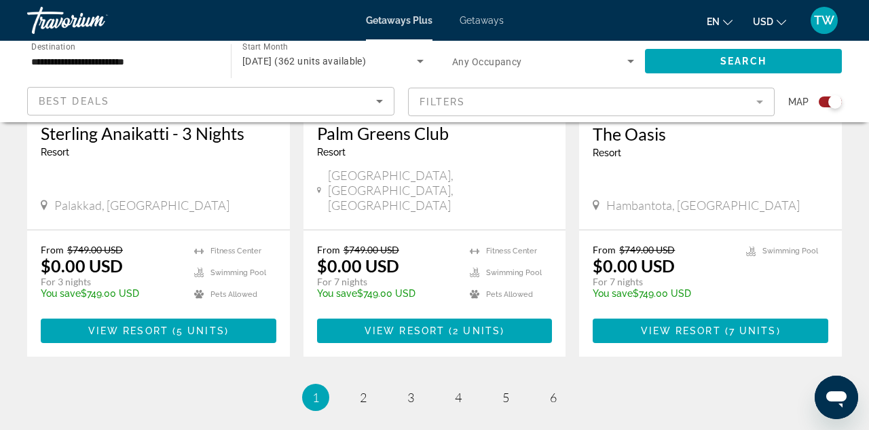
scroll to position [2180, 0]
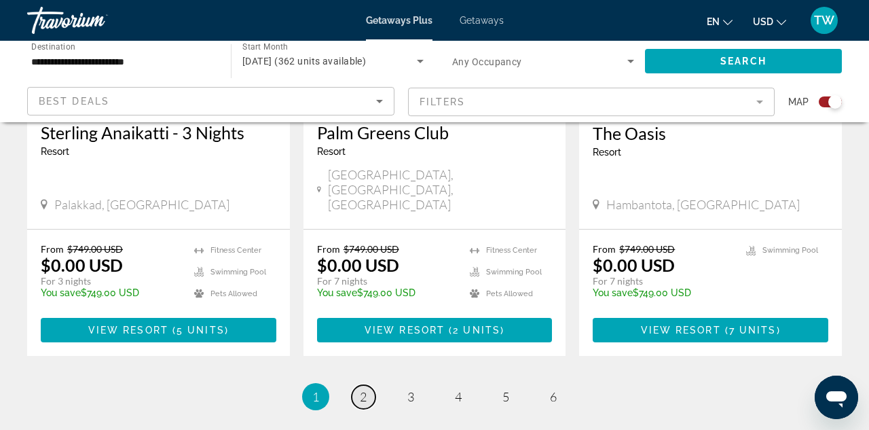
click at [363, 389] on span "2" at bounding box center [363, 396] width 7 height 15
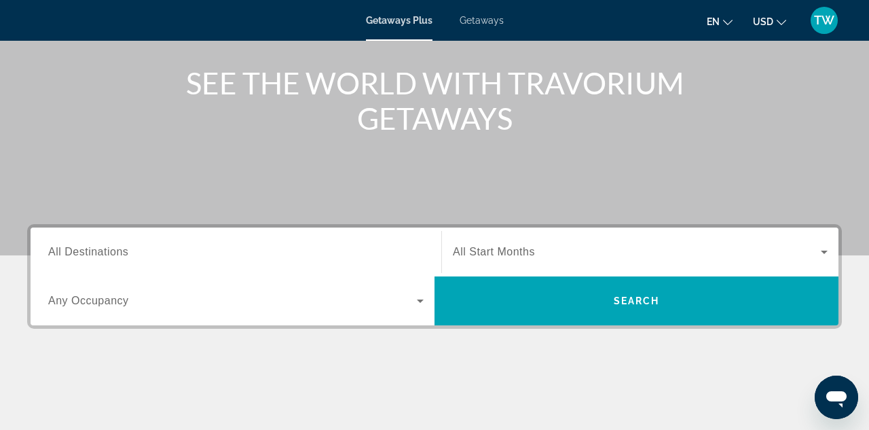
scroll to position [155, 0]
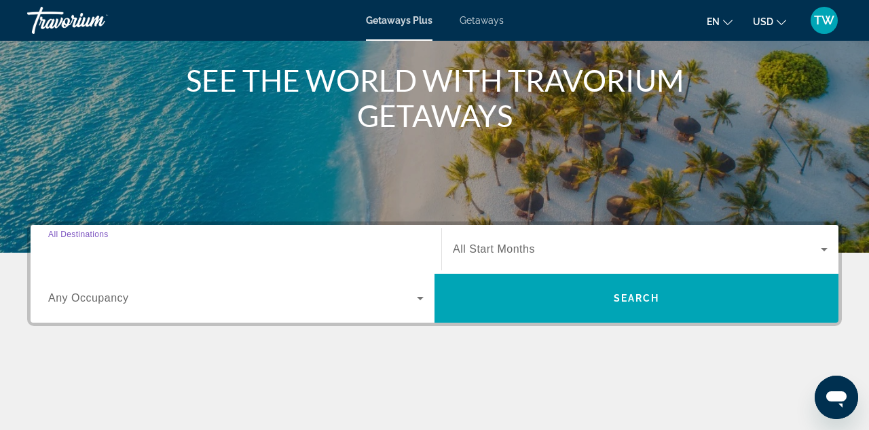
click at [136, 242] on input "Destination All Destinations" at bounding box center [236, 250] width 376 height 16
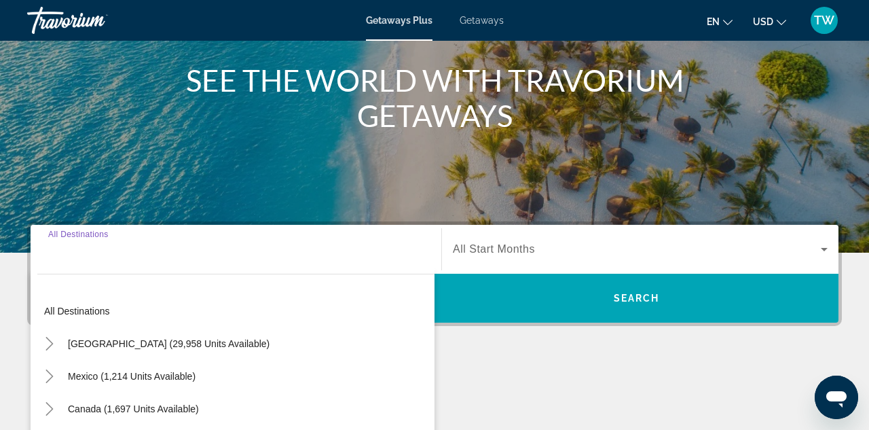
scroll to position [332, 0]
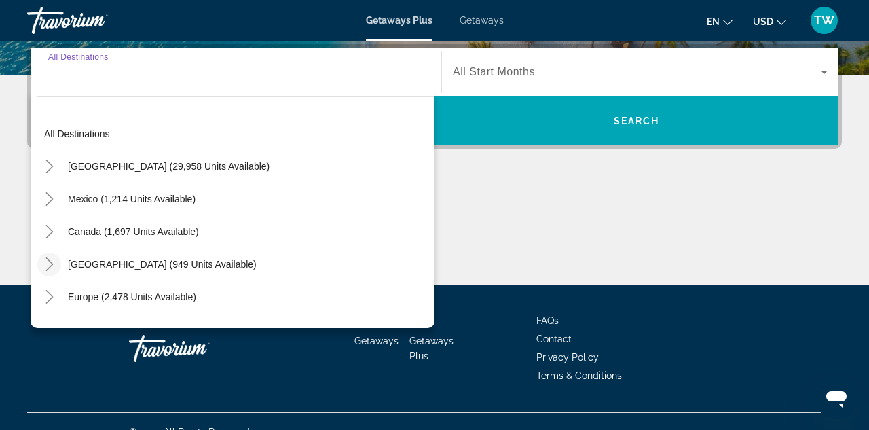
click at [52, 264] on icon "Toggle Caribbean & Atlantic Islands (949 units available)" at bounding box center [48, 264] width 7 height 14
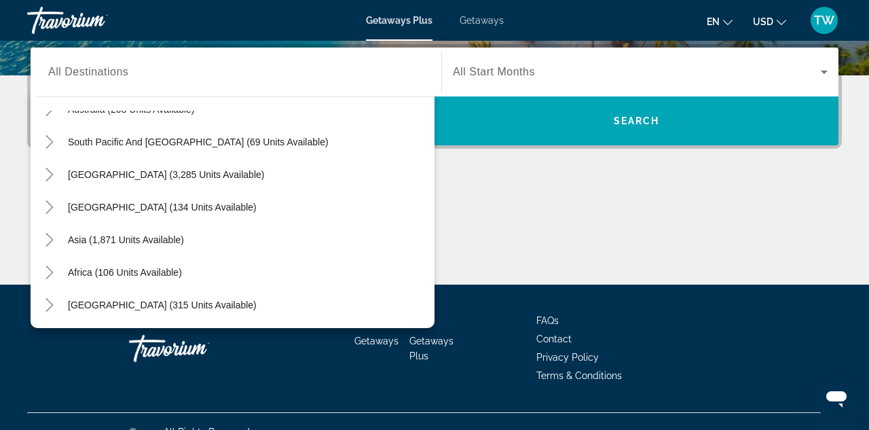
scroll to position [513, 0]
click at [50, 239] on icon "Toggle Asia (1,871 units available)" at bounding box center [50, 240] width 14 height 14
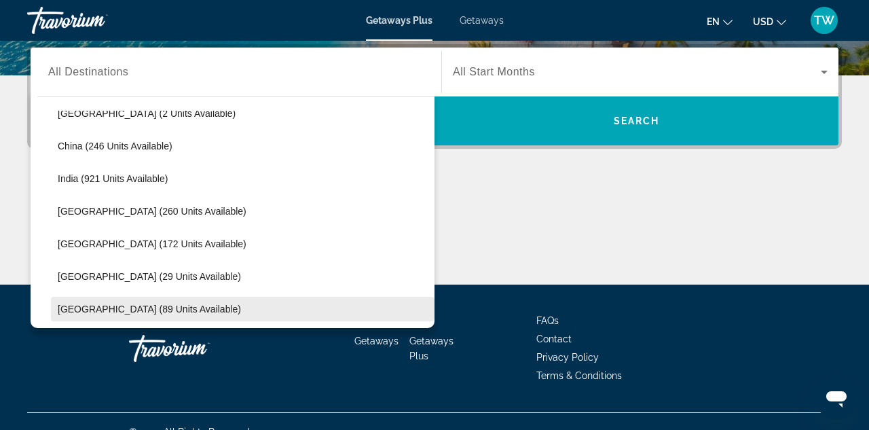
scroll to position [704, 0]
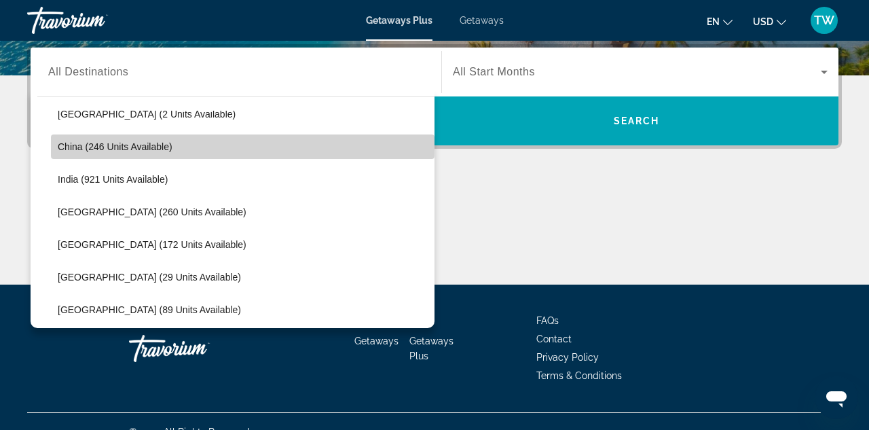
click at [74, 145] on span "China (246 units available)" at bounding box center [115, 146] width 115 height 11
type input "**********"
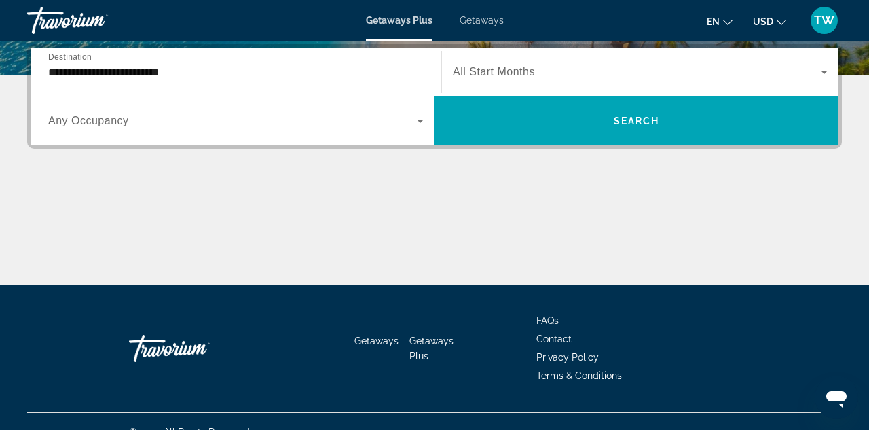
click at [496, 74] on span "All Start Months" at bounding box center [494, 72] width 82 height 12
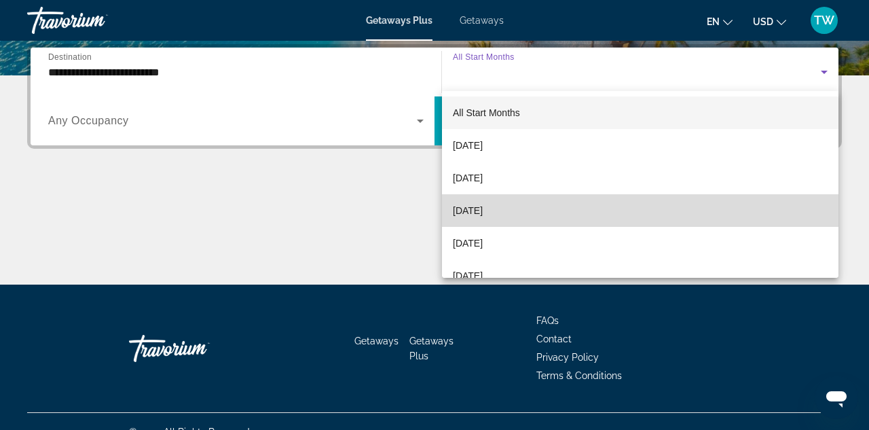
click at [473, 211] on span "[DATE]" at bounding box center [468, 210] width 30 height 16
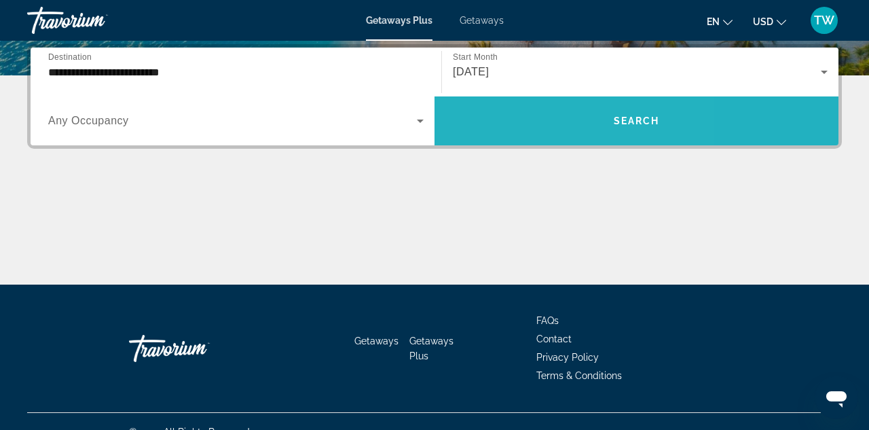
click at [518, 125] on span "Search widget" at bounding box center [637, 121] width 404 height 33
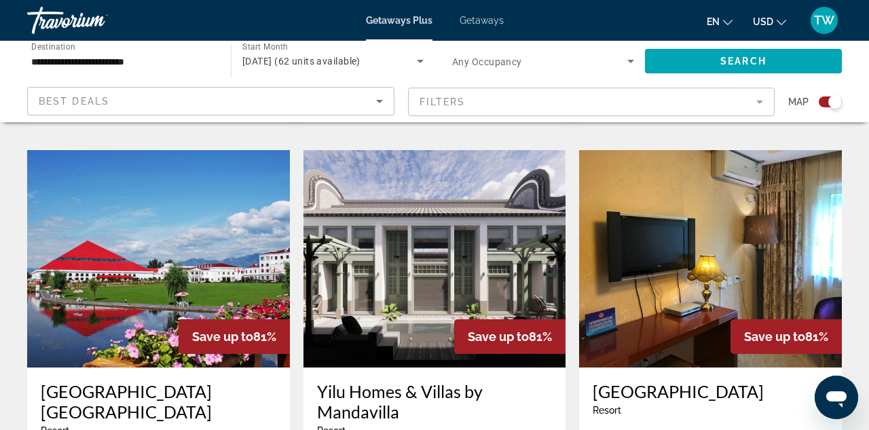
scroll to position [1954, 0]
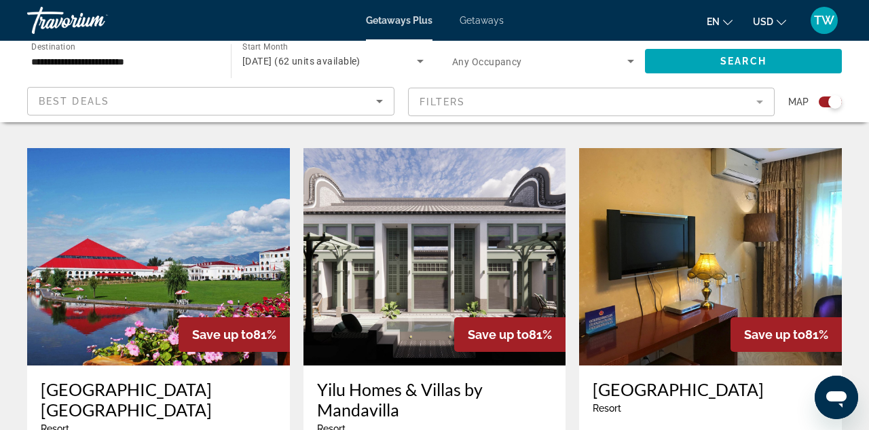
click at [384, 249] on img "Main content" at bounding box center [435, 256] width 263 height 217
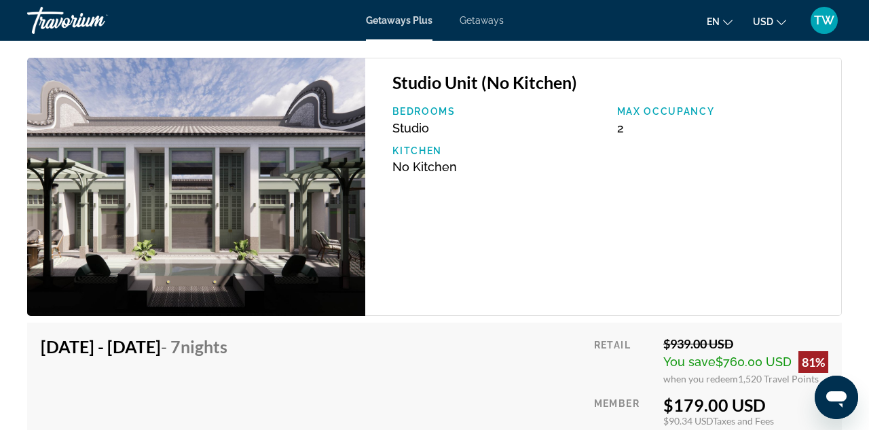
scroll to position [2384, 0]
